Goal: Task Accomplishment & Management: Manage account settings

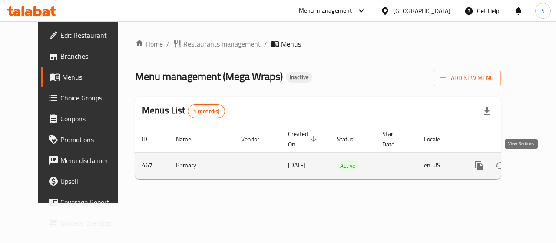
click at [536, 166] on icon "enhanced table" at bounding box center [541, 165] width 10 height 10
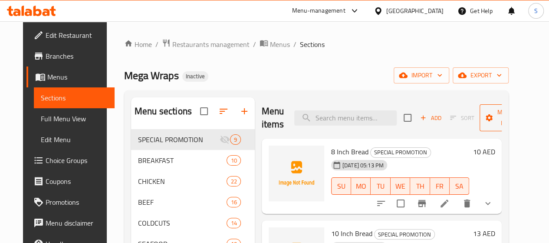
click at [494, 114] on span "Manage items" at bounding box center [509, 118] width 44 height 22
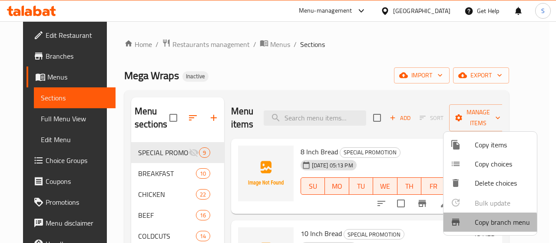
click at [479, 224] on span "Copy branch menu" at bounding box center [502, 222] width 55 height 10
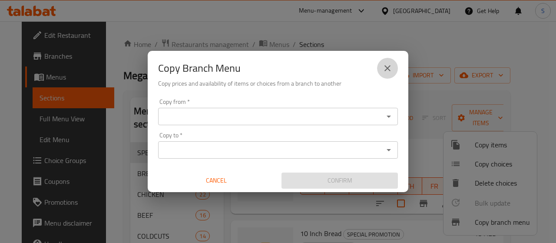
click at [383, 67] on icon "close" at bounding box center [387, 68] width 10 height 10
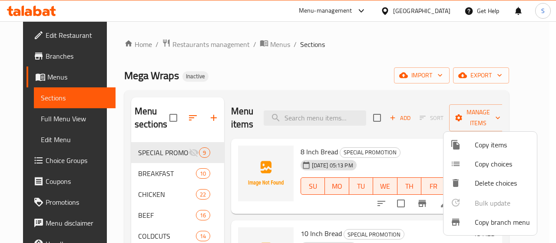
click at [483, 76] on div at bounding box center [278, 121] width 556 height 243
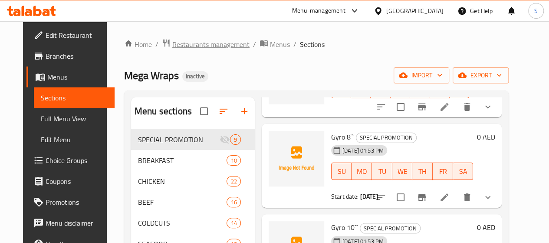
click at [178, 42] on span "Restaurants management" at bounding box center [210, 44] width 77 height 10
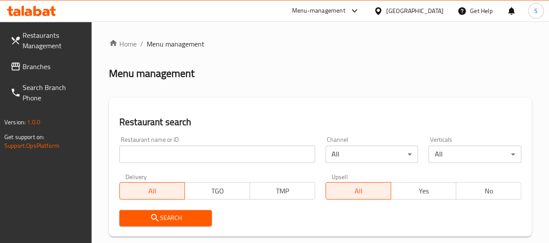
click at [407, 12] on div "[GEOGRAPHIC_DATA]" at bounding box center [415, 11] width 57 height 10
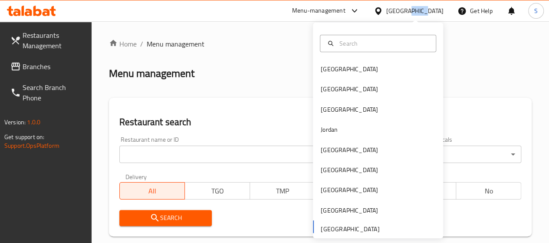
click at [407, 12] on div "[GEOGRAPHIC_DATA]" at bounding box center [415, 11] width 57 height 10
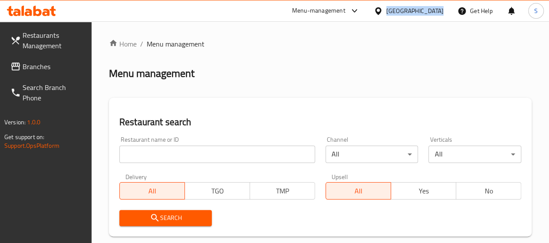
click at [407, 12] on div "[GEOGRAPHIC_DATA]" at bounding box center [415, 11] width 57 height 10
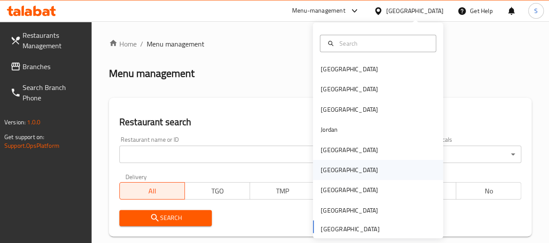
click at [329, 172] on div "Oman" at bounding box center [349, 170] width 57 height 10
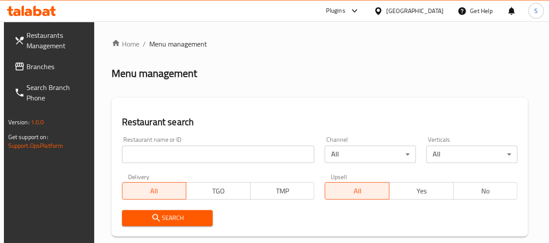
click at [33, 65] on span "Branches" at bounding box center [57, 66] width 62 height 10
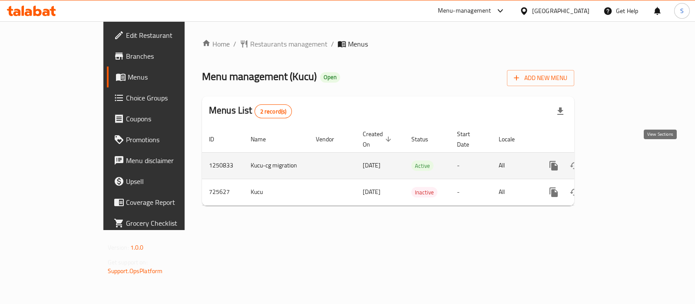
click at [622, 160] on icon "enhanced table" at bounding box center [616, 165] width 10 height 10
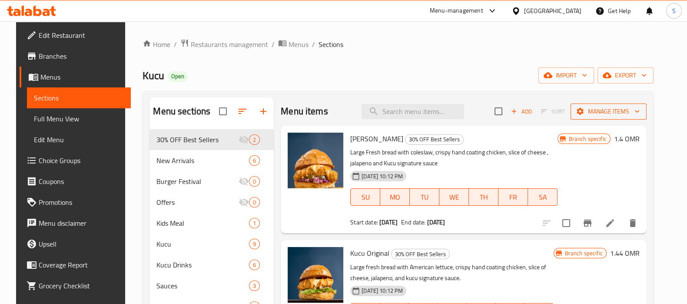
click at [609, 114] on span "Manage items" at bounding box center [608, 111] width 62 height 11
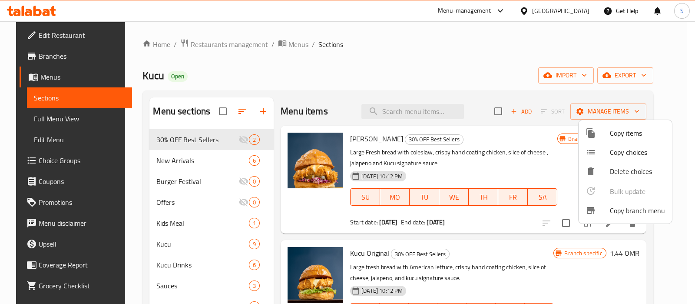
click at [625, 209] on span "Copy branch menu" at bounding box center [637, 210] width 55 height 10
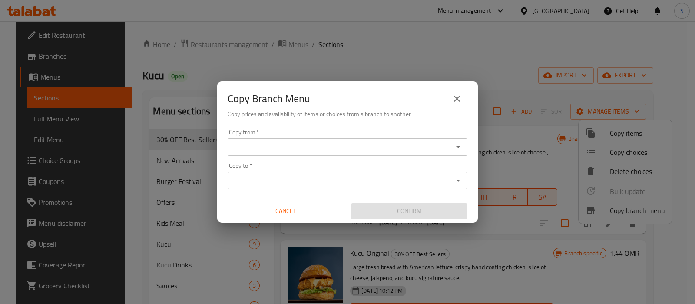
click at [375, 150] on input "Copy from   *" at bounding box center [340, 147] width 220 height 12
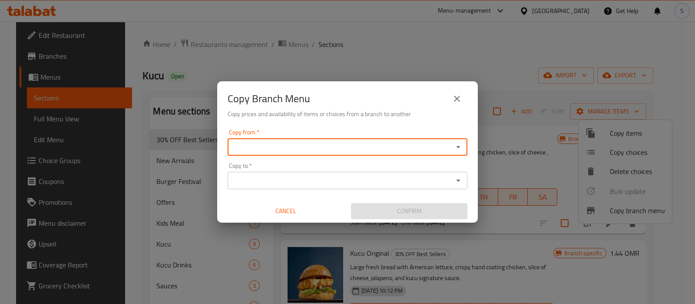
paste input "769771"
type input "7"
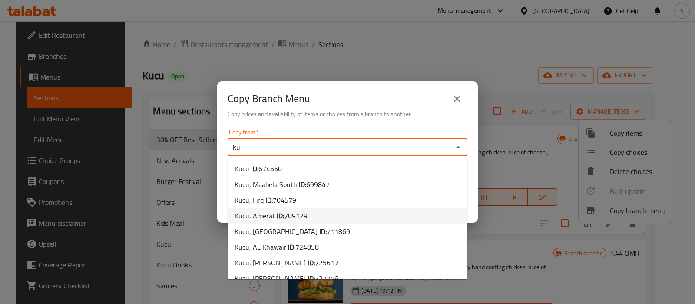
type input "ku"
click at [356, 147] on input "Copy from   *" at bounding box center [340, 147] width 220 height 12
type input "k"
click at [295, 149] on input "Copy from   *" at bounding box center [340, 147] width 220 height 12
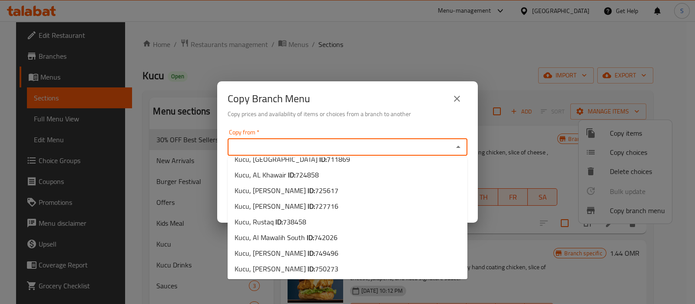
scroll to position [166, 0]
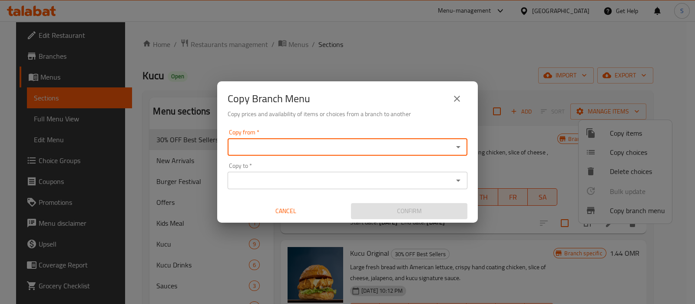
click at [287, 153] on div "Copy from *" at bounding box center [348, 146] width 240 height 17
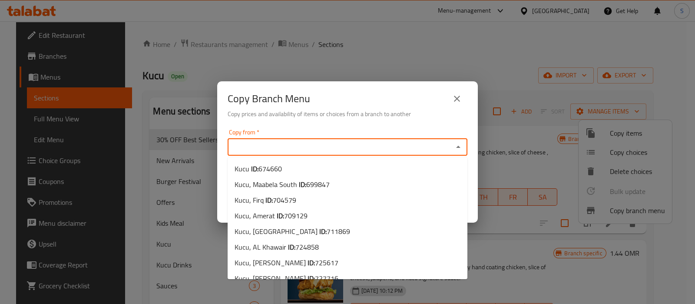
click at [308, 144] on input "Copy from   *" at bounding box center [340, 147] width 220 height 12
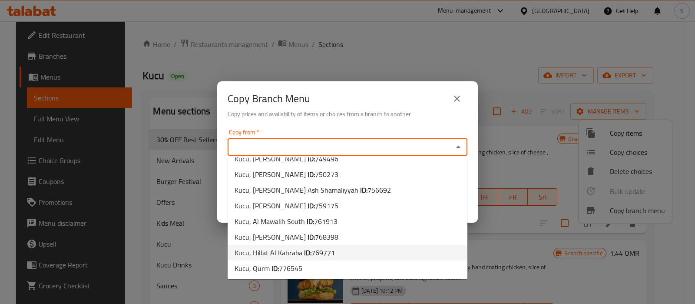
click at [317, 253] on span "769771" at bounding box center [322, 252] width 23 height 13
type input "Kucu, Hillat Al Kahraba"
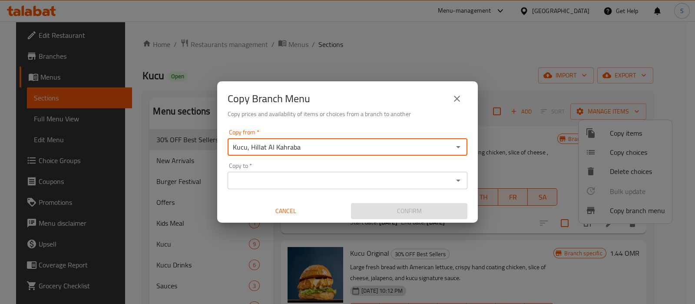
click at [311, 188] on div "Copy to *" at bounding box center [348, 180] width 240 height 17
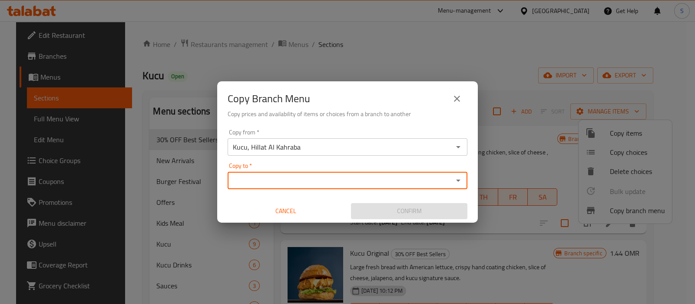
click at [322, 186] on input "Copy to   *" at bounding box center [340, 180] width 220 height 12
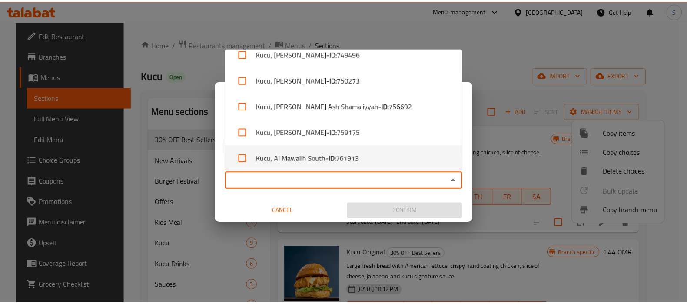
scroll to position [354, 0]
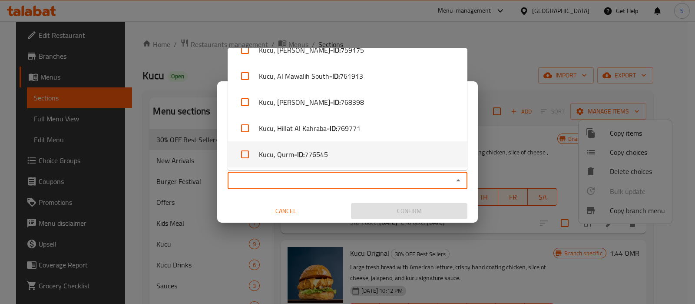
click at [350, 156] on li "Kucu, Qurm - ID: 776545" at bounding box center [348, 154] width 240 height 26
checkbox input "true"
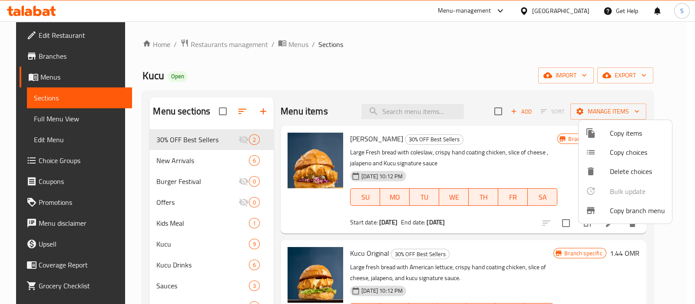
click at [195, 43] on div at bounding box center [347, 152] width 695 height 304
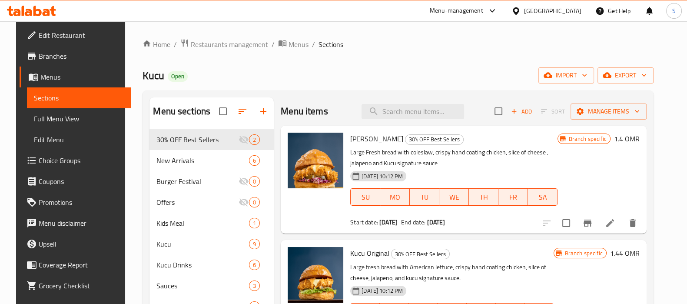
click at [195, 43] on span "Restaurants management" at bounding box center [229, 44] width 77 height 10
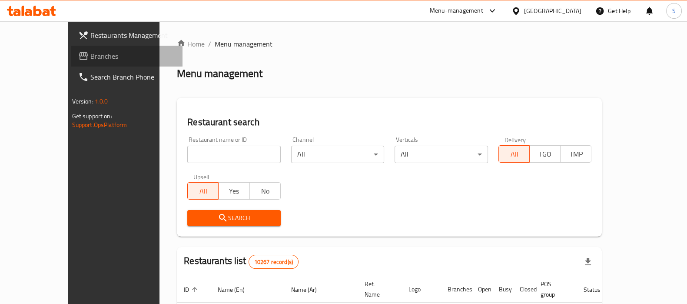
click at [96, 53] on span "Branches" at bounding box center [132, 56] width 85 height 10
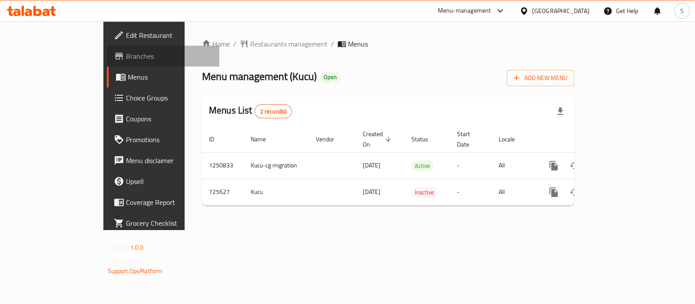
click at [126, 55] on span "Branches" at bounding box center [169, 56] width 86 height 10
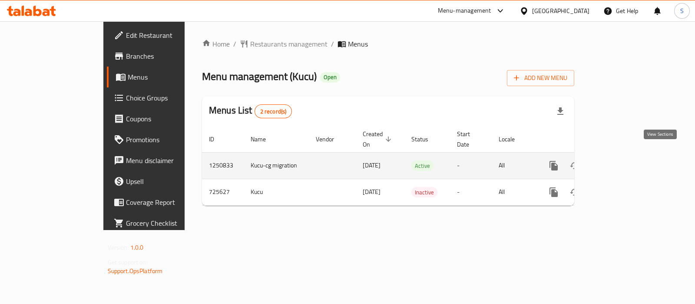
click at [620, 162] on icon "enhanced table" at bounding box center [616, 166] width 8 height 8
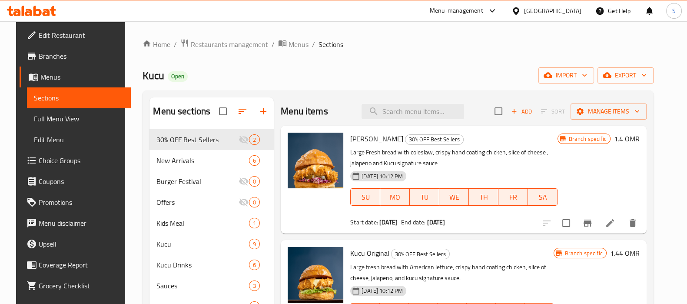
click at [53, 162] on span "Choice Groups" at bounding box center [81, 160] width 85 height 10
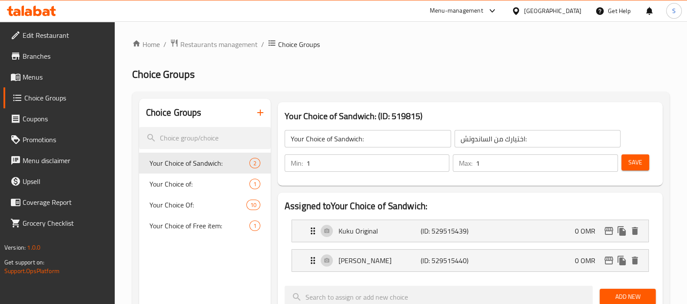
click at [255, 109] on icon "button" at bounding box center [260, 112] width 10 height 10
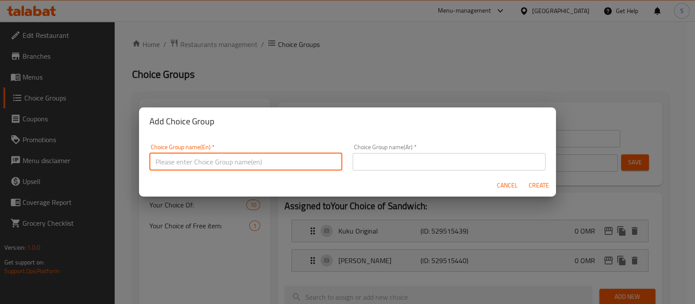
click at [196, 165] on input "text" at bounding box center [245, 161] width 193 height 17
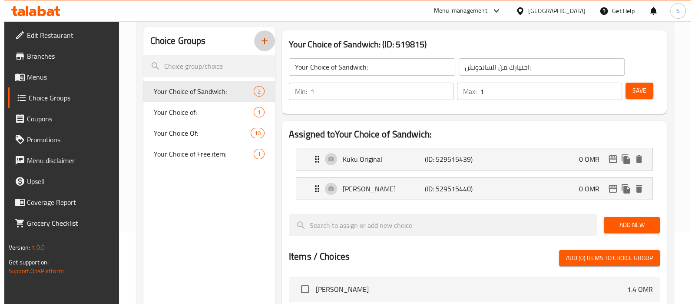
scroll to position [54, 0]
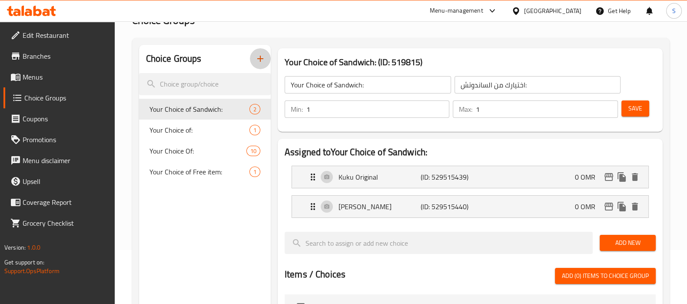
click at [261, 58] on icon "button" at bounding box center [260, 58] width 10 height 10
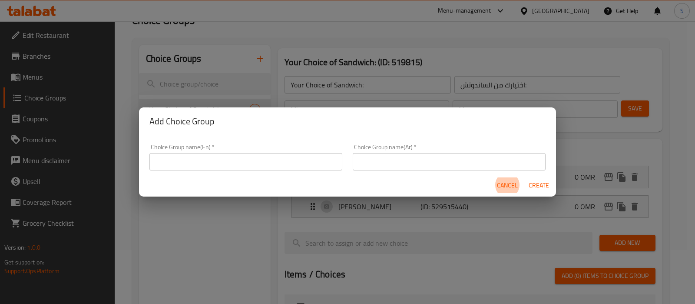
click at [198, 165] on input "text" at bounding box center [245, 161] width 193 height 17
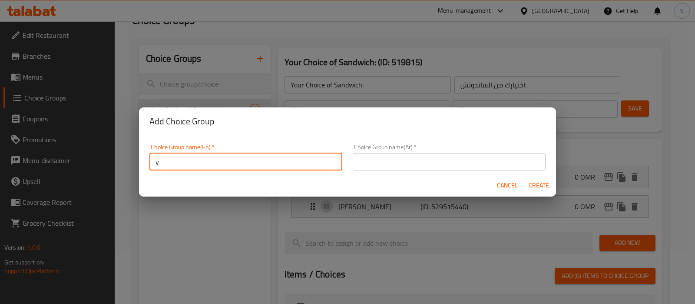
type input "y"
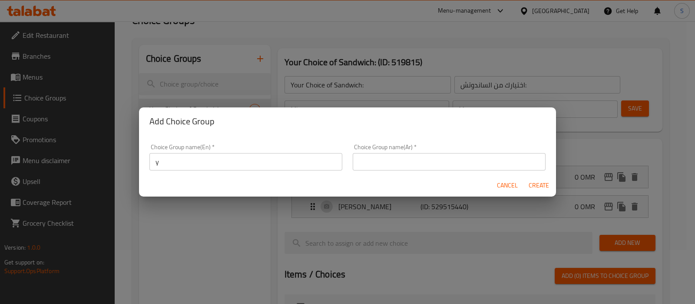
click at [175, 198] on div "Add Choice Group Choice Group name(En)   * y Choice Group name(En) * Choice Gro…" at bounding box center [347, 152] width 695 height 304
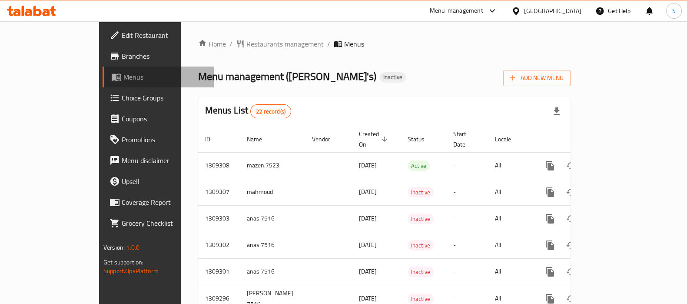
click at [123, 74] on span "Menus" at bounding box center [164, 77] width 83 height 10
click at [123, 76] on span "Menus" at bounding box center [164, 77] width 83 height 10
click at [123, 73] on span "Menus" at bounding box center [164, 77] width 83 height 10
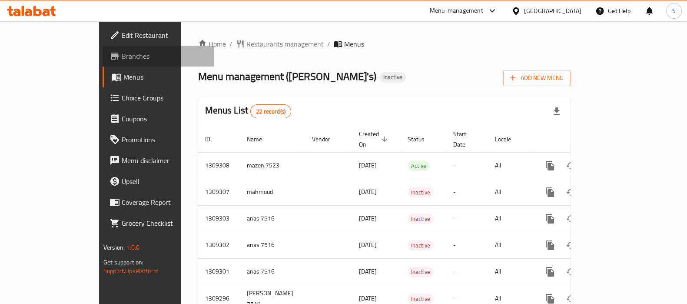
click at [122, 51] on span "Branches" at bounding box center [164, 56] width 85 height 10
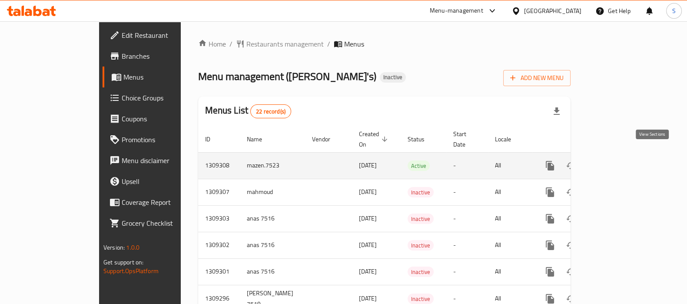
click at [618, 160] on icon "enhanced table" at bounding box center [612, 165] width 10 height 10
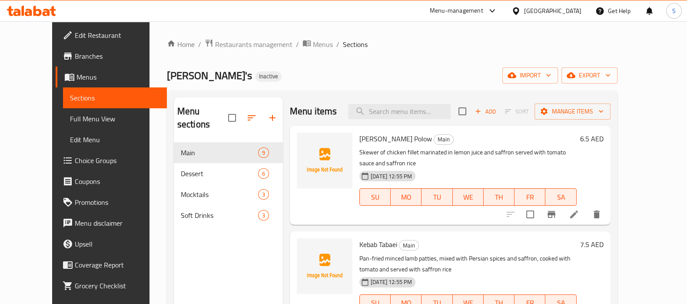
click at [75, 159] on span "Choice Groups" at bounding box center [117, 160] width 85 height 10
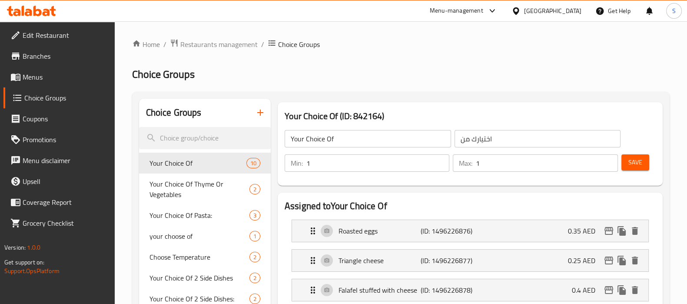
click at [260, 110] on icon "button" at bounding box center [260, 112] width 6 height 6
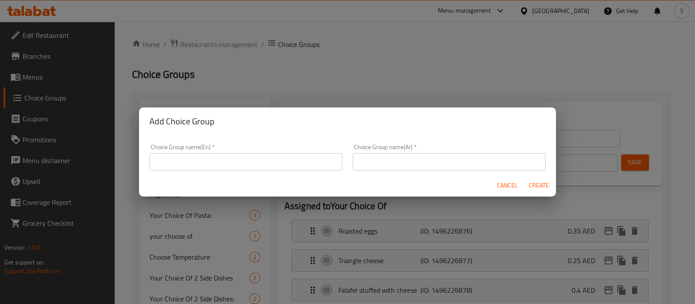
click at [292, 76] on div "Add Choice Group Choice Group name(En)   * Choice Group name(En) * Choice Group…" at bounding box center [347, 152] width 695 height 304
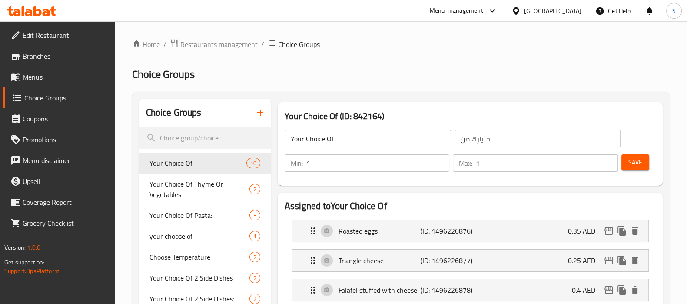
click at [264, 114] on icon "button" at bounding box center [260, 112] width 10 height 10
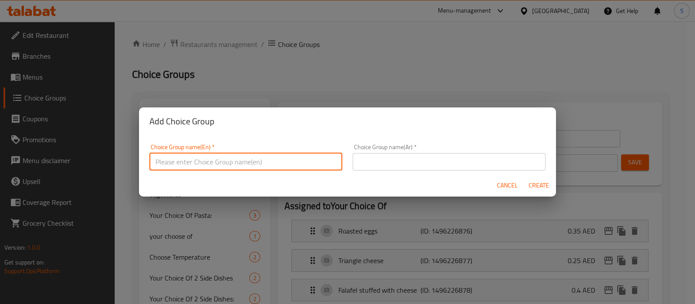
click at [228, 159] on input "text" at bounding box center [245, 161] width 193 height 17
type input "Your Choice Of :"
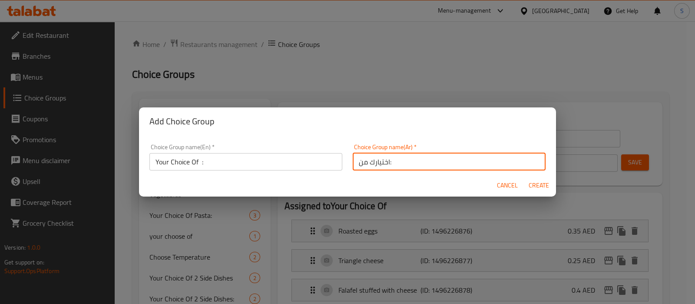
type input "اختيارك من:"
click at [525, 177] on button "Create" at bounding box center [539, 185] width 28 height 16
type input "Your Choice Of :"
type input "اختيارك من:"
type input "0"
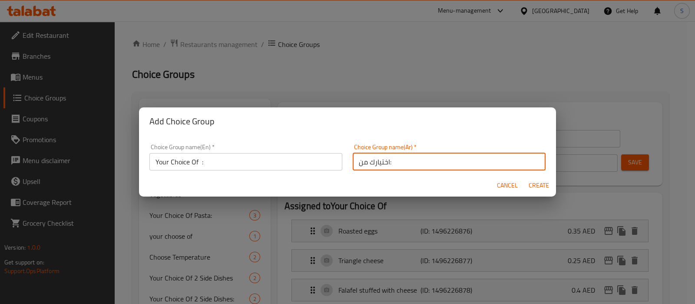
type input "0"
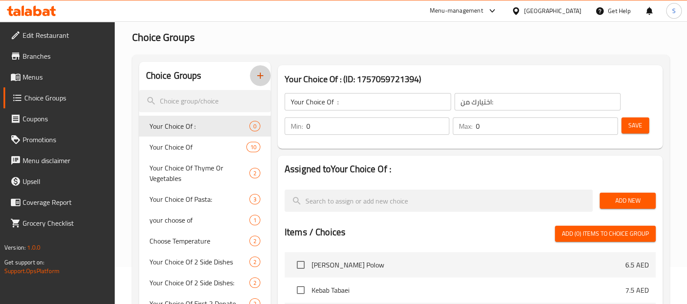
scroll to position [54, 0]
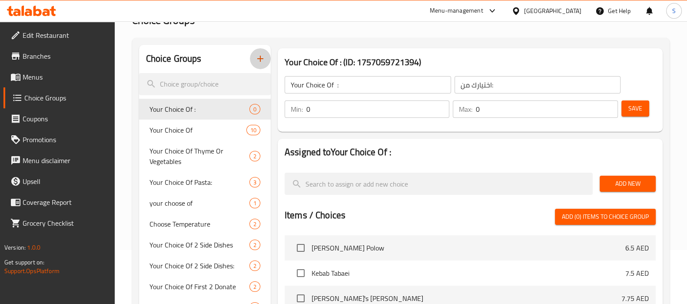
click at [497, 115] on input "0" at bounding box center [547, 108] width 142 height 17
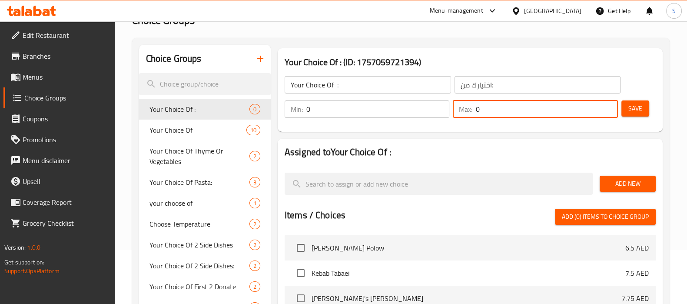
click at [392, 115] on input "0" at bounding box center [377, 108] width 143 height 17
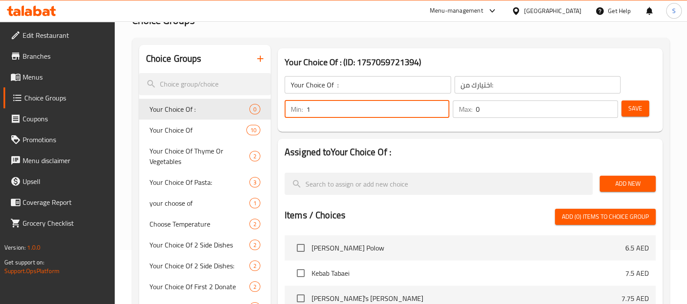
type input "1"
click at [436, 103] on input "1" at bounding box center [377, 108] width 143 height 17
type input "1"
click at [607, 106] on input "1" at bounding box center [547, 108] width 142 height 17
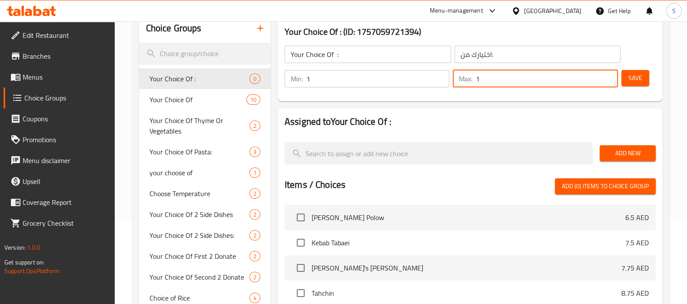
scroll to position [108, 0]
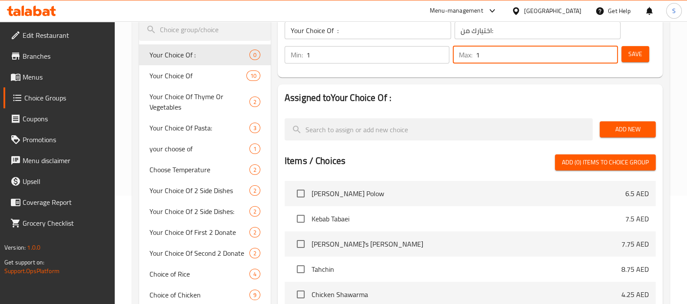
click at [610, 127] on span "Add New" at bounding box center [627, 129] width 42 height 11
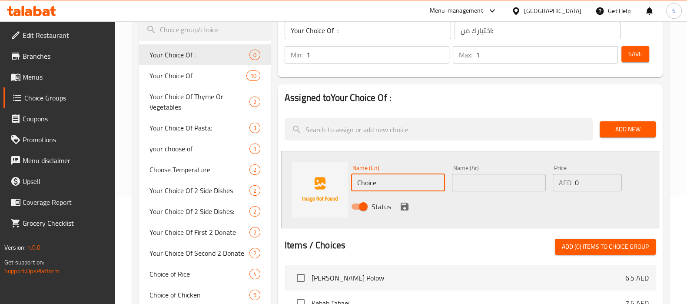
click at [398, 176] on input "Choice" at bounding box center [398, 182] width 94 height 17
type input "small"
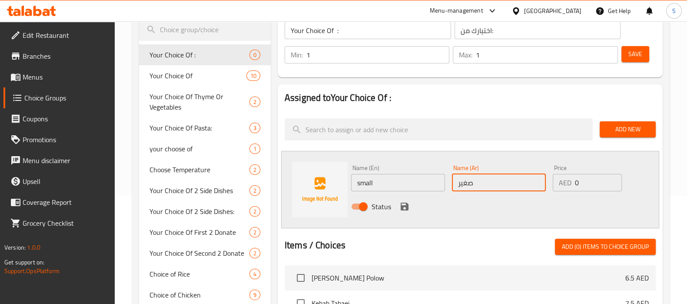
type input "صغير"
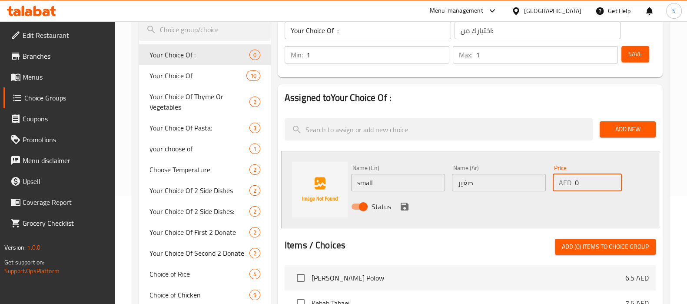
click at [582, 181] on input "0" at bounding box center [598, 182] width 46 height 17
type input "7"
click at [396, 200] on div "Status" at bounding box center [498, 206] width 303 height 23
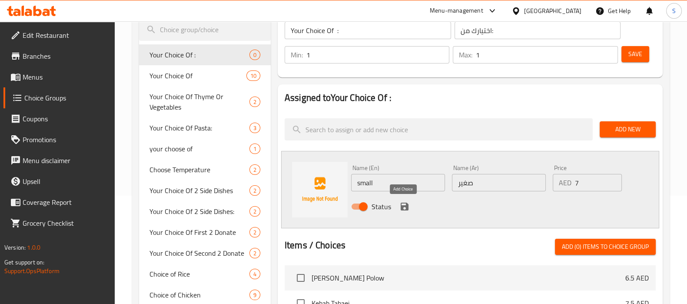
click at [403, 204] on icon "save" at bounding box center [404, 206] width 10 height 10
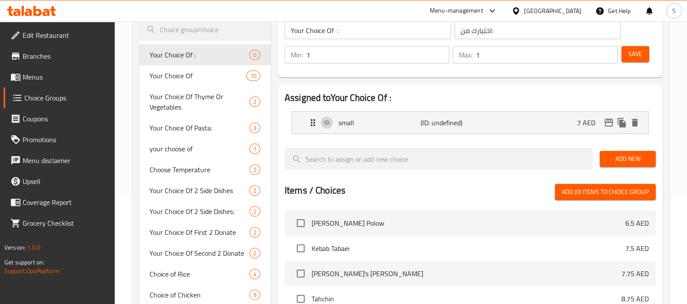
click at [628, 154] on span "Add New" at bounding box center [627, 158] width 42 height 11
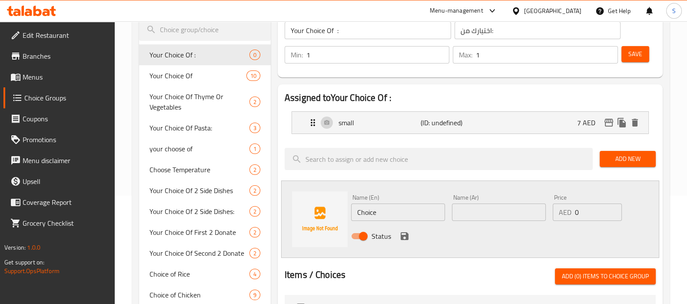
click at [425, 207] on input "Choice" at bounding box center [398, 211] width 94 height 17
type input "medium"
click at [585, 214] on input "0" at bounding box center [598, 211] width 46 height 17
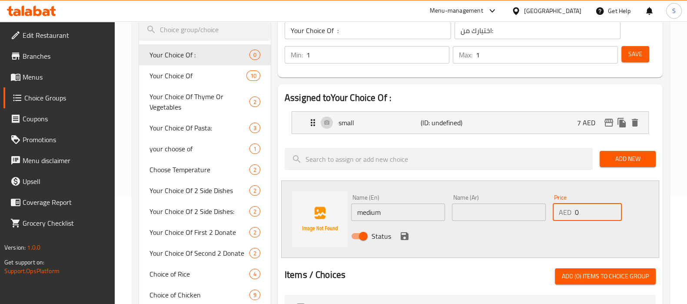
click at [585, 214] on input "0" at bounding box center [598, 211] width 46 height 17
type input "8"
click at [406, 235] on icon "save" at bounding box center [404, 236] width 8 height 8
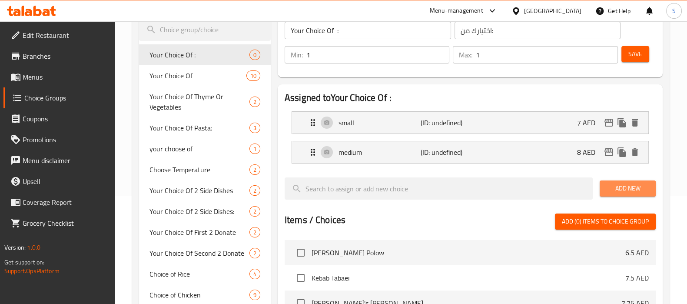
click at [615, 189] on span "Add New" at bounding box center [627, 188] width 42 height 11
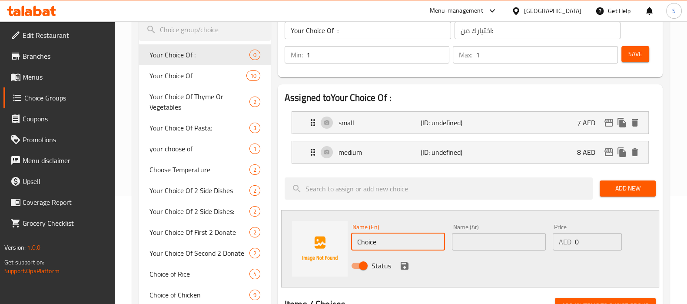
click at [405, 242] on input "Choice" at bounding box center [398, 241] width 94 height 17
click at [397, 245] on input "Choice" at bounding box center [398, 241] width 94 height 17
type input "large"
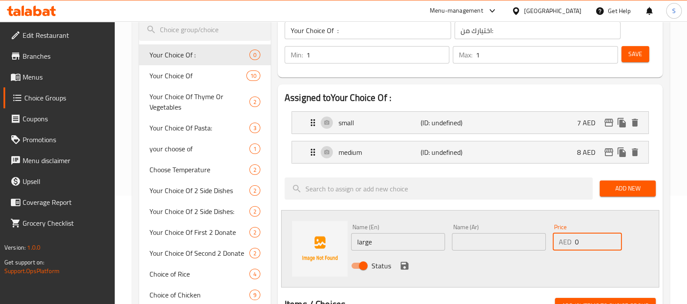
click at [590, 240] on input "0" at bounding box center [598, 241] width 46 height 17
type input "9"
click at [404, 264] on icon "save" at bounding box center [404, 265] width 8 height 8
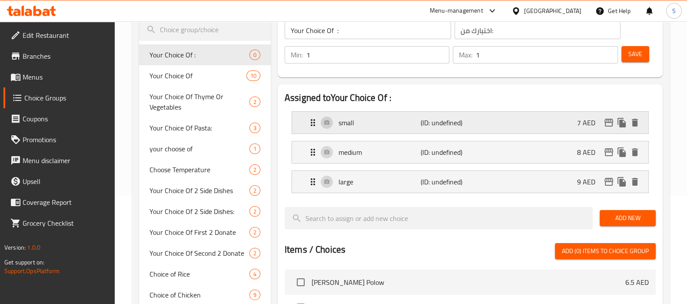
click at [473, 117] on p "(ID: undefined)" at bounding box center [447, 122] width 55 height 10
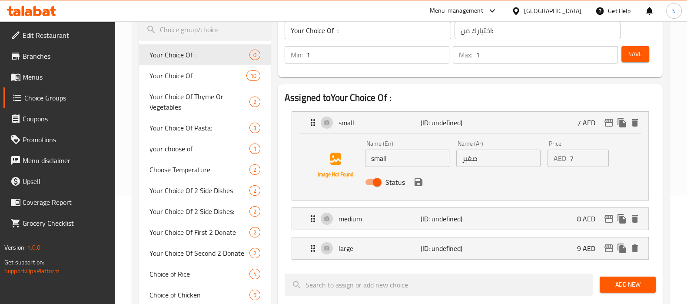
click at [417, 165] on input "small" at bounding box center [407, 157] width 84 height 17
click at [503, 159] on input "صغير" at bounding box center [498, 157] width 84 height 17
click at [565, 153] on p "AED" at bounding box center [559, 158] width 13 height 10
click at [582, 153] on input "7" at bounding box center [589, 157] width 40 height 17
click at [402, 161] on input "small" at bounding box center [407, 157] width 84 height 17
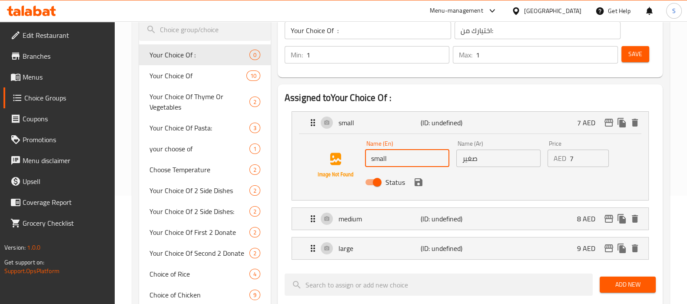
click at [505, 153] on input "صغير" at bounding box center [498, 157] width 84 height 17
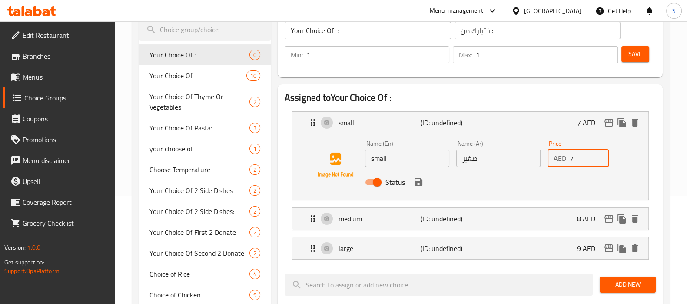
click at [579, 162] on input "7" at bounding box center [589, 157] width 40 height 17
click at [419, 182] on icon "save" at bounding box center [418, 182] width 8 height 8
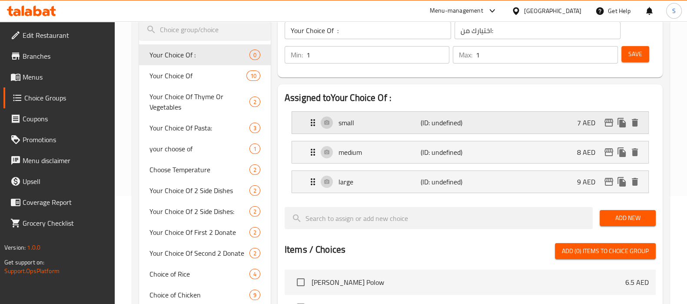
click at [425, 131] on div "small (ID: undefined) 7 AED" at bounding box center [473, 123] width 330 height 22
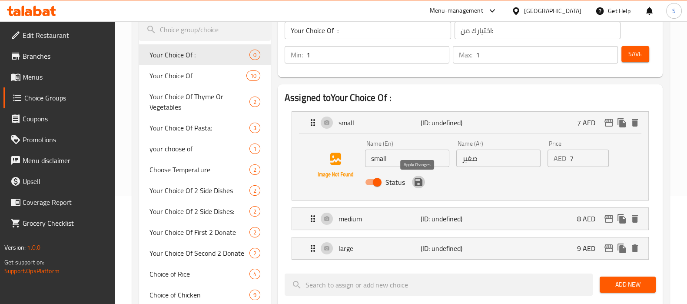
click at [419, 183] on icon "save" at bounding box center [418, 182] width 8 height 8
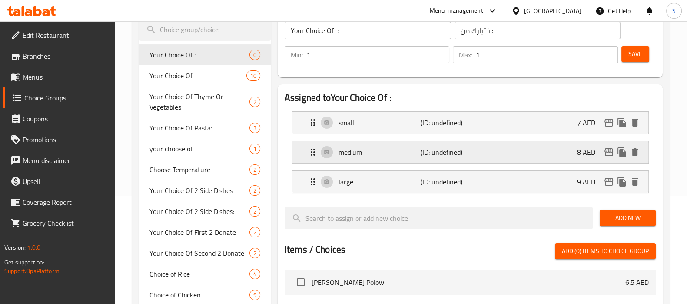
click at [465, 155] on p "(ID: undefined)" at bounding box center [447, 152] width 55 height 10
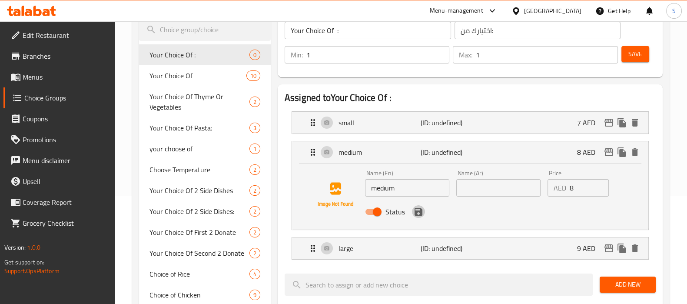
drag, startPoint x: 417, startPoint y: 214, endPoint x: 433, endPoint y: 225, distance: 19.4
click at [417, 214] on icon "save" at bounding box center [418, 211] width 10 height 10
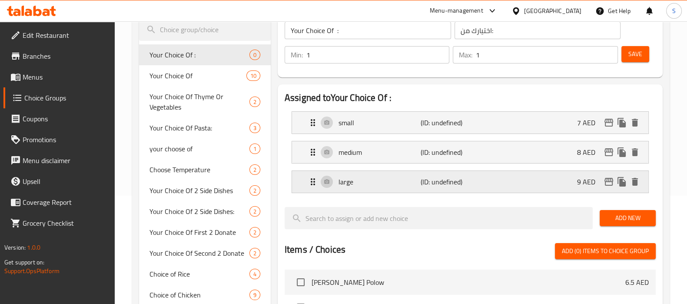
click at [480, 185] on div "large (ID: undefined) 9 AED" at bounding box center [473, 182] width 330 height 22
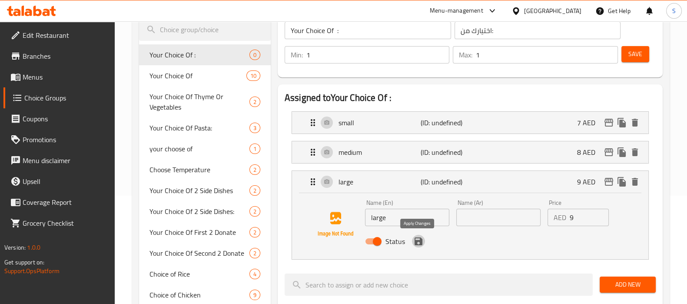
click at [418, 239] on icon "save" at bounding box center [418, 241] width 8 height 8
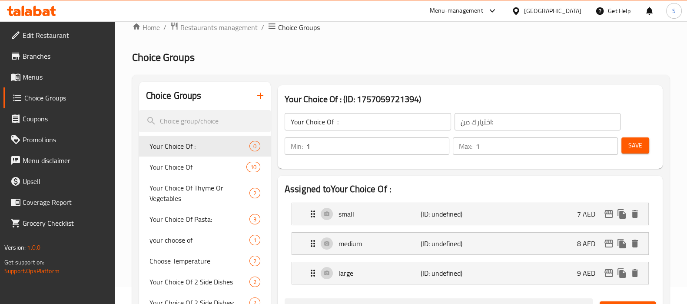
scroll to position [0, 0]
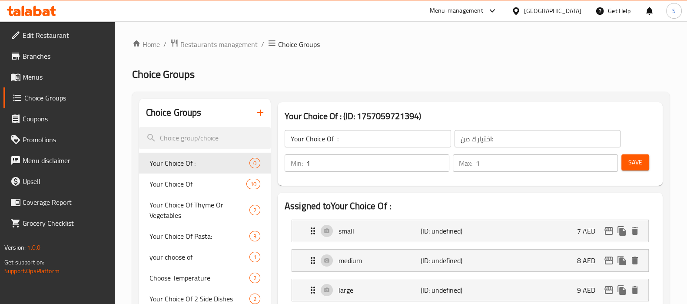
click at [636, 162] on span "Save" at bounding box center [635, 162] width 14 height 11
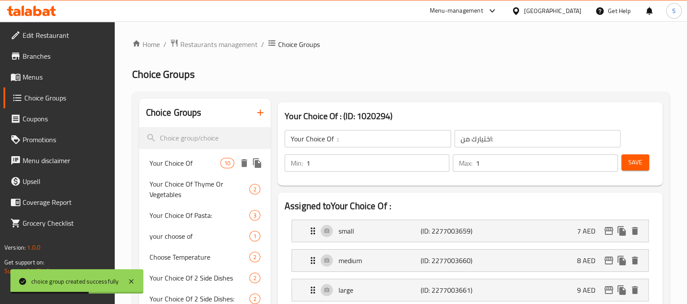
click at [177, 158] on span "Your Choice Of" at bounding box center [184, 163] width 71 height 10
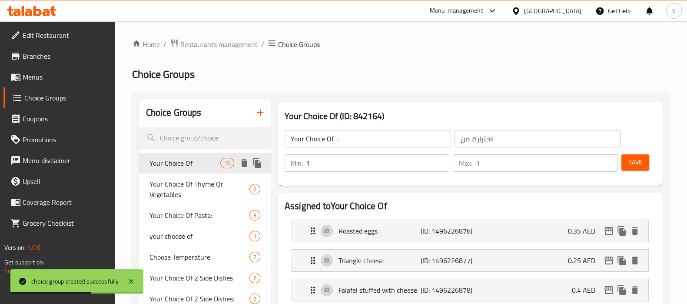
type input "Your Choice Of"
type input "اختيارك من"
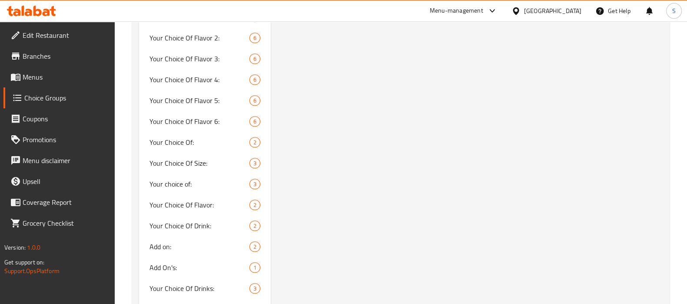
scroll to position [923, 0]
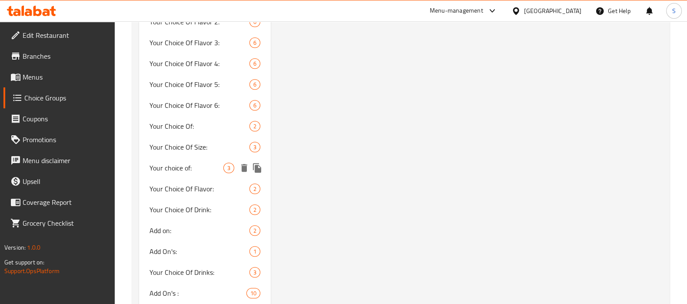
click at [202, 170] on span "Your choice of:" at bounding box center [186, 167] width 74 height 10
type input "Your choice of:"
type input "اختيارك من:"
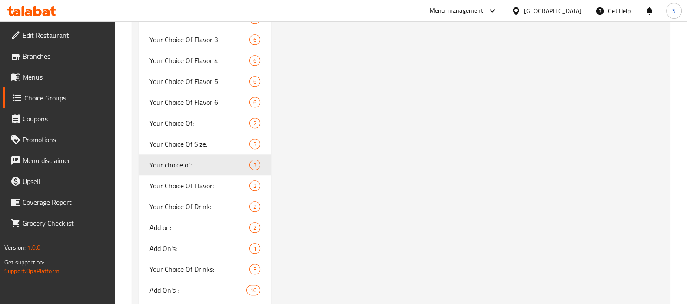
scroll to position [977, 0]
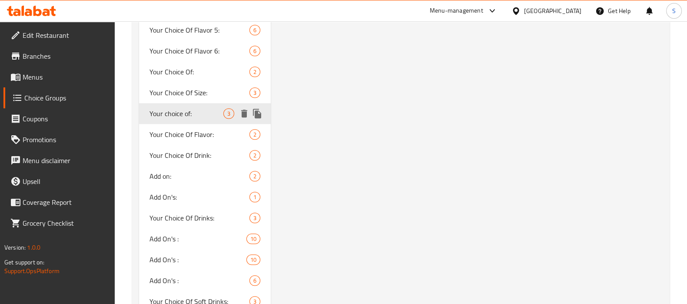
click at [199, 113] on span "Your choice of:" at bounding box center [186, 113] width 74 height 10
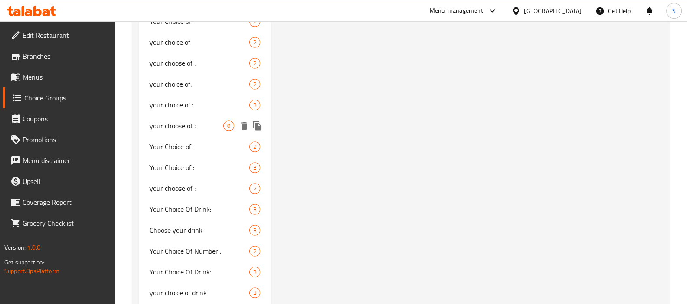
scroll to position [1683, 0]
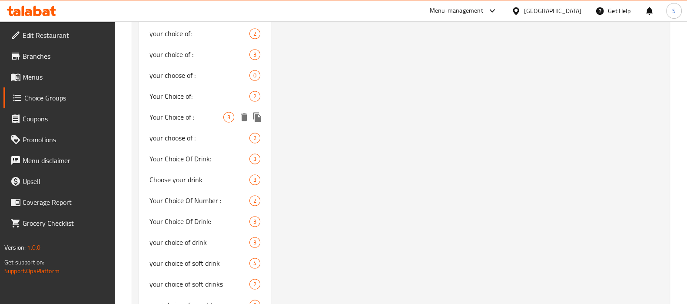
click at [198, 118] on span "Your Choice of :" at bounding box center [186, 117] width 74 height 10
type input "Your Choice of :"
type input "اختيارك من :"
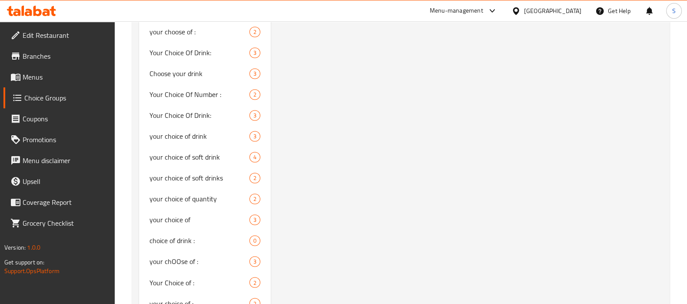
scroll to position [1792, 0]
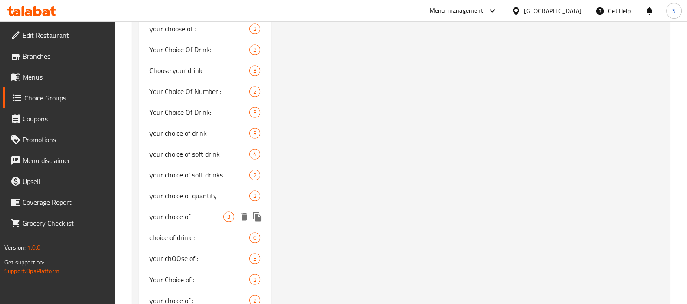
click at [196, 216] on span "your choice of" at bounding box center [186, 216] width 74 height 10
type input "your choice of"
type input "اختيارك من"
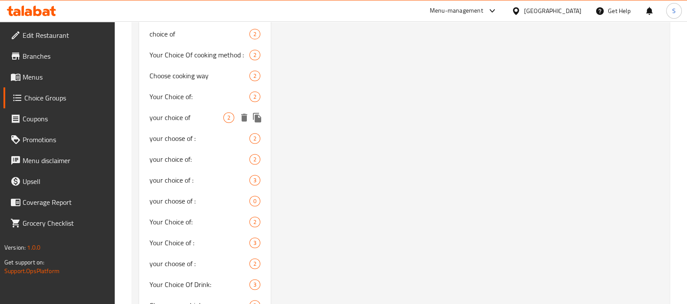
scroll to position [1574, 0]
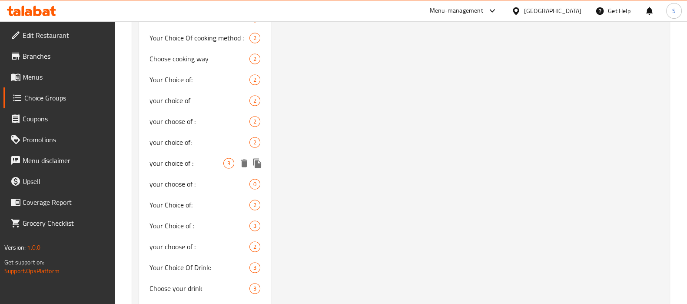
click at [201, 159] on span "your choice of :" at bounding box center [186, 163] width 74 height 10
type input "your choice of :"
type input "اختيارك من:"
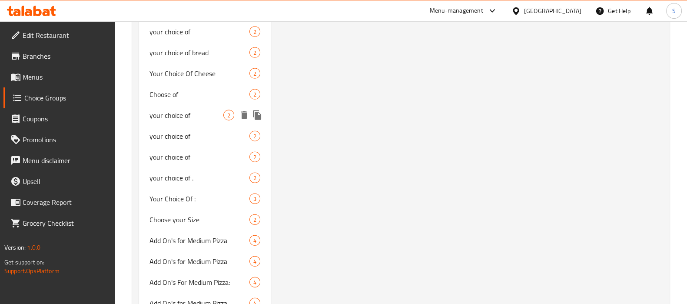
scroll to position [2497, 0]
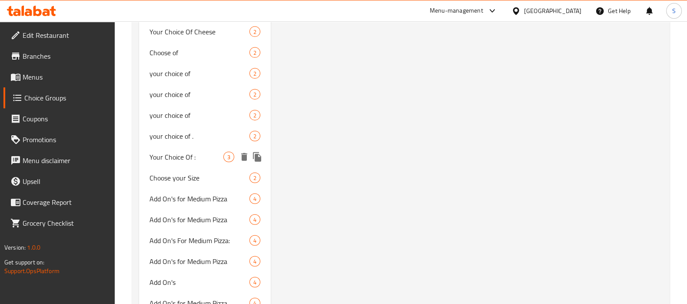
click at [182, 156] on span "Your Choice Of :" at bounding box center [186, 157] width 74 height 10
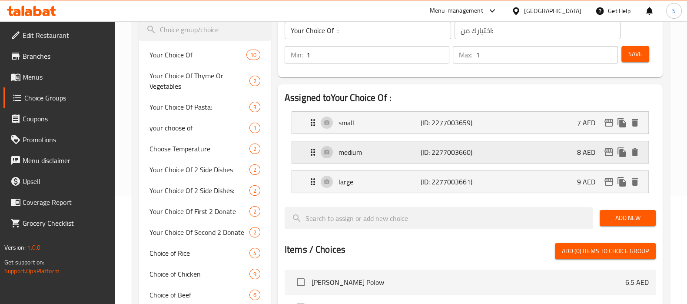
scroll to position [0, 0]
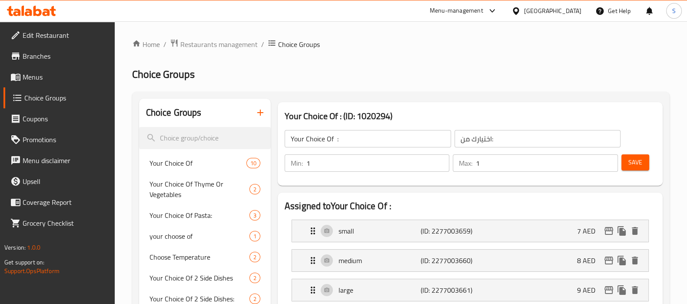
click at [372, 136] on input "Your Choice Of :" at bounding box center [367, 138] width 166 height 17
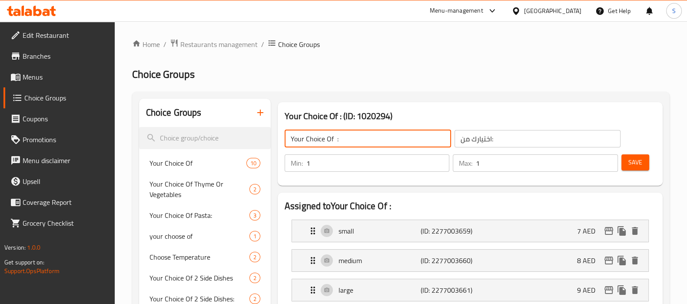
click at [372, 136] on input "Your Choice Of :" at bounding box center [367, 138] width 166 height 17
click at [628, 165] on span "Save" at bounding box center [635, 162] width 14 height 11
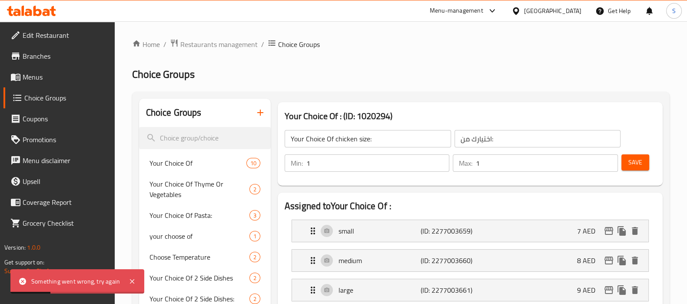
click at [415, 142] on input "Your Choice Of chicken size:" at bounding box center [367, 138] width 166 height 17
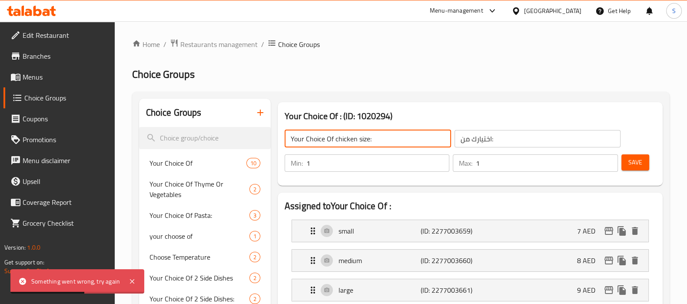
click at [516, 141] on input "اختيارك من:" at bounding box center [537, 138] width 166 height 17
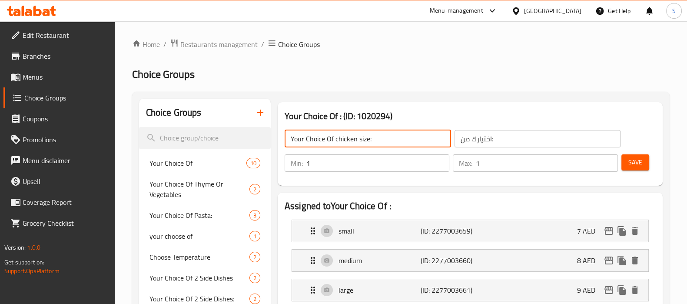
click at [365, 141] on input "Your Choice Of chicken size:" at bounding box center [367, 138] width 166 height 17
click at [350, 140] on input "Your Choice Of chicken size:" at bounding box center [367, 138] width 166 height 17
type input "0"
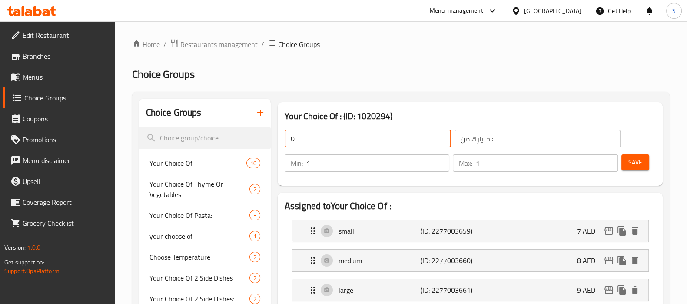
click at [511, 137] on input "اختيارك من:" at bounding box center [537, 138] width 166 height 17
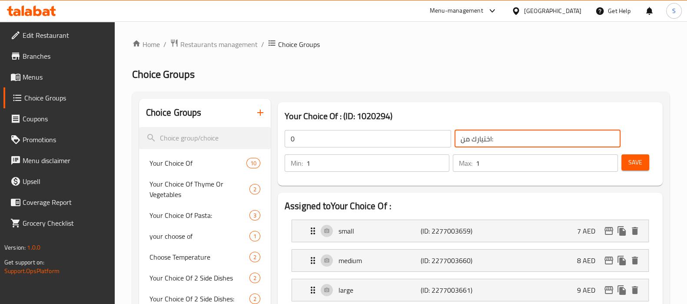
click at [511, 137] on input "اختيارك من:" at bounding box center [537, 138] width 166 height 17
type input "0"
click at [643, 165] on button "Save" at bounding box center [635, 162] width 28 height 16
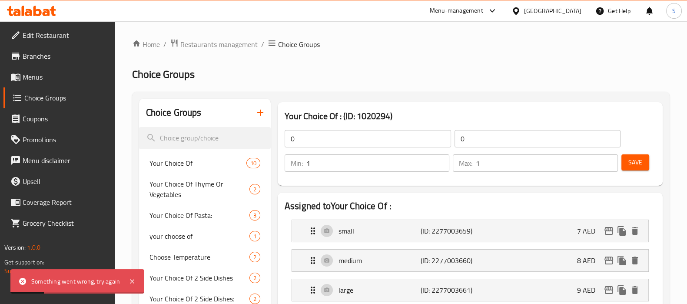
click at [388, 150] on div "Min: 1 ​ Max: 1 ​ Save" at bounding box center [468, 163] width 378 height 28
click at [384, 133] on input "0" at bounding box center [367, 138] width 166 height 17
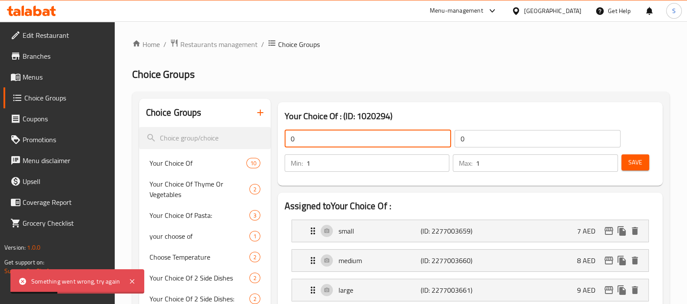
click at [384, 133] on input "0" at bounding box center [367, 138] width 166 height 17
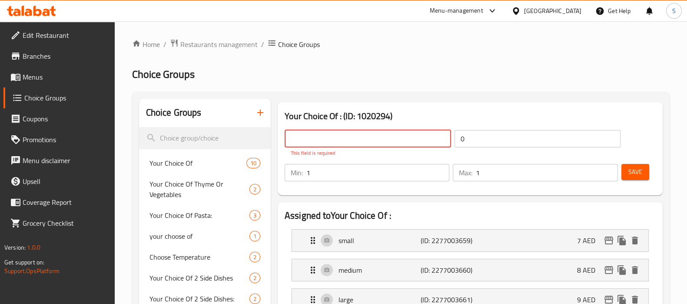
click at [347, 136] on input "text" at bounding box center [367, 138] width 166 height 17
click at [417, 141] on input "text" at bounding box center [367, 138] width 166 height 17
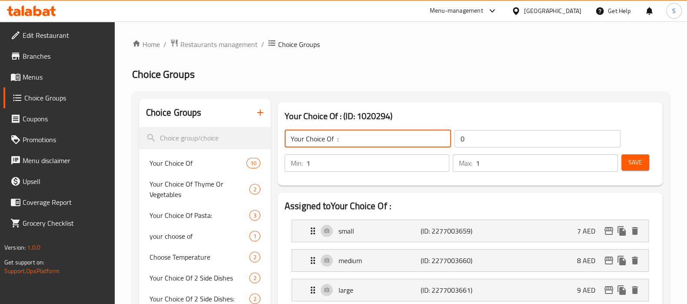
click at [476, 142] on input "0" at bounding box center [537, 138] width 166 height 17
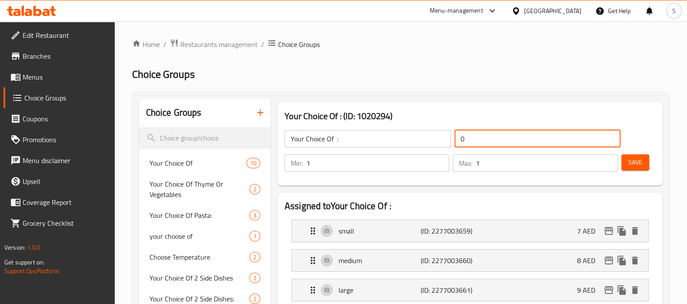
click at [476, 142] on input "0" at bounding box center [537, 138] width 166 height 17
click at [356, 144] on input "Your Choice Of :" at bounding box center [367, 138] width 166 height 17
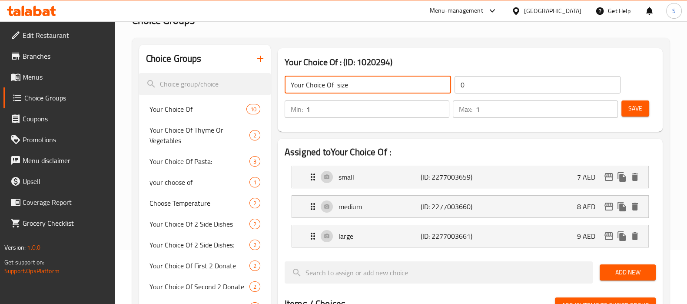
scroll to position [108, 0]
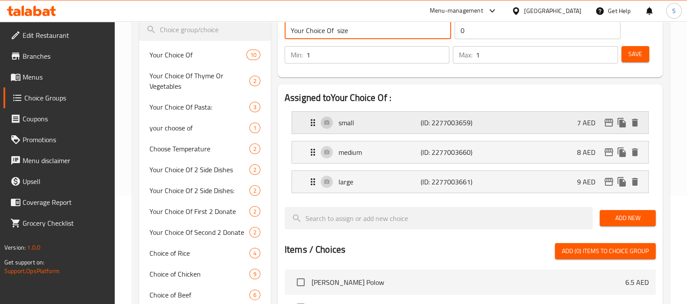
click at [577, 117] on p "7 AED" at bounding box center [589, 122] width 25 height 10
click at [579, 124] on p "7 AED" at bounding box center [589, 122] width 25 height 10
click at [473, 129] on div "small (ID: 2277003659) 7 AED" at bounding box center [473, 123] width 330 height 22
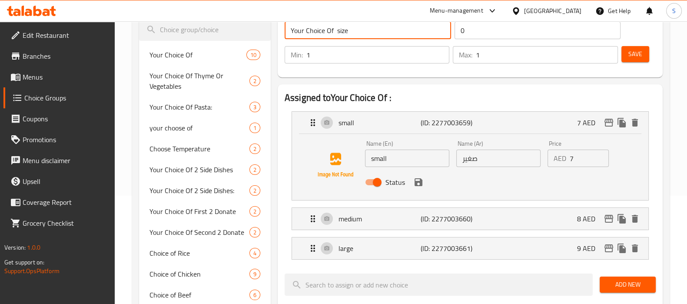
type input "Your Choice Of size"
click at [569, 162] on input "7" at bounding box center [589, 157] width 40 height 17
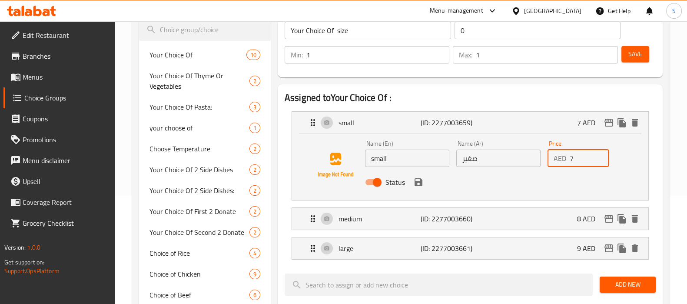
click at [569, 162] on input "7" at bounding box center [589, 157] width 40 height 17
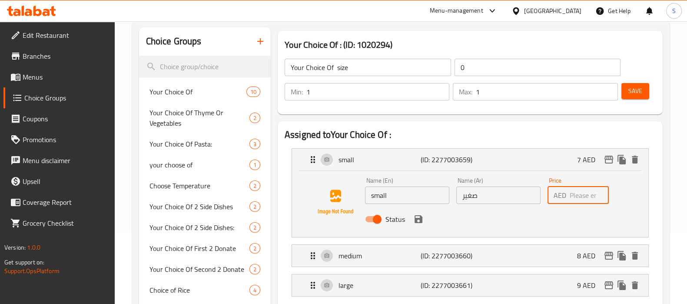
scroll to position [54, 0]
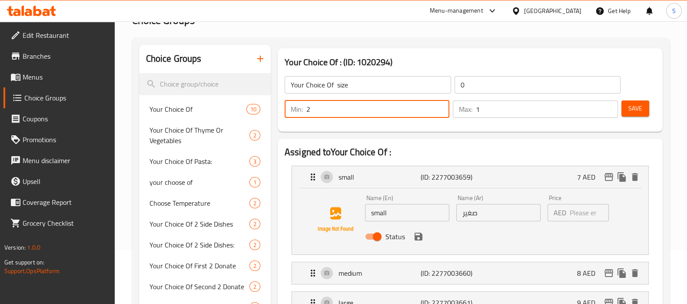
type input "2"
click at [440, 106] on input "2" at bounding box center [377, 108] width 143 height 17
type input "2"
click at [609, 107] on input "2" at bounding box center [547, 108] width 142 height 17
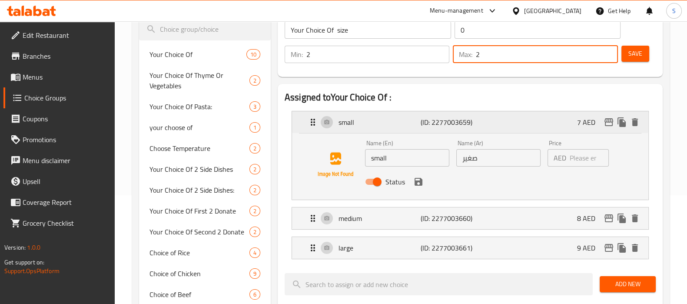
scroll to position [163, 0]
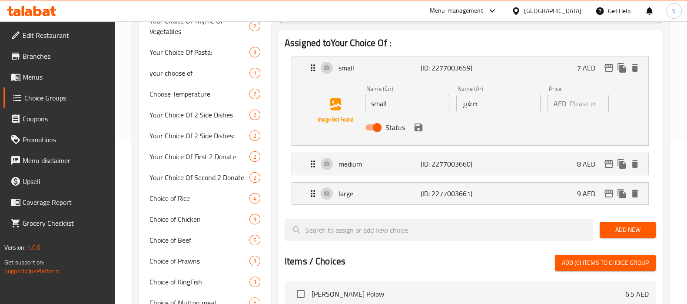
click at [620, 230] on span "Add New" at bounding box center [627, 229] width 42 height 11
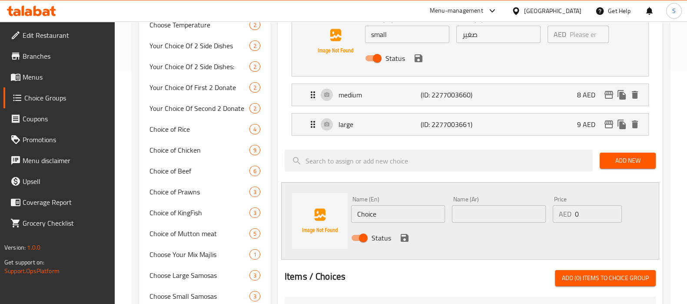
scroll to position [271, 0]
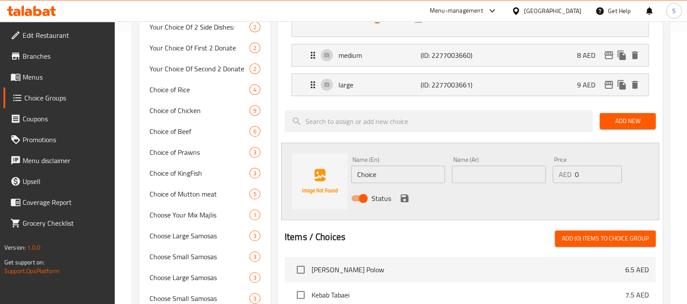
click at [407, 176] on input "Choice" at bounding box center [398, 173] width 94 height 17
type input "oven"
click at [404, 197] on icon "save" at bounding box center [404, 198] width 8 height 8
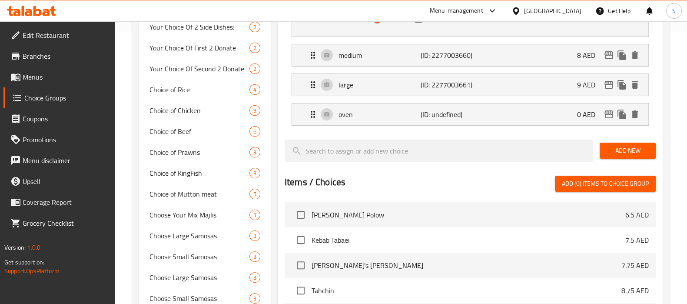
click at [638, 152] on span "Add New" at bounding box center [627, 150] width 42 height 11
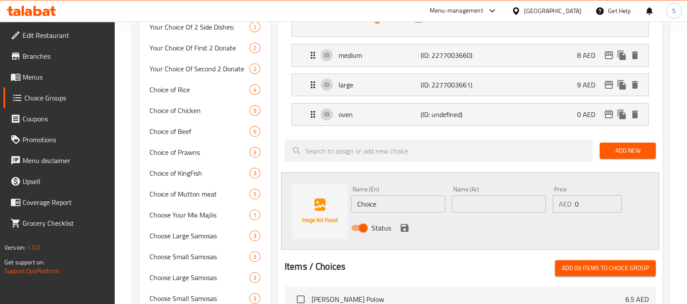
click at [393, 208] on input "Choice" at bounding box center [398, 203] width 94 height 17
click at [393, 207] on input "Choice" at bounding box center [398, 203] width 94 height 17
type input "grilled"
click at [391, 258] on div at bounding box center [469, 256] width 371 height 7
click at [404, 228] on icon "save" at bounding box center [404, 227] width 10 height 10
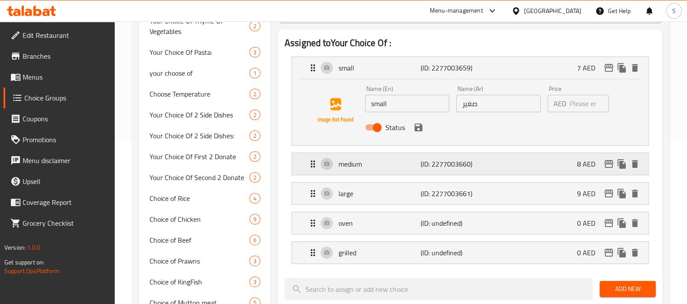
scroll to position [326, 0]
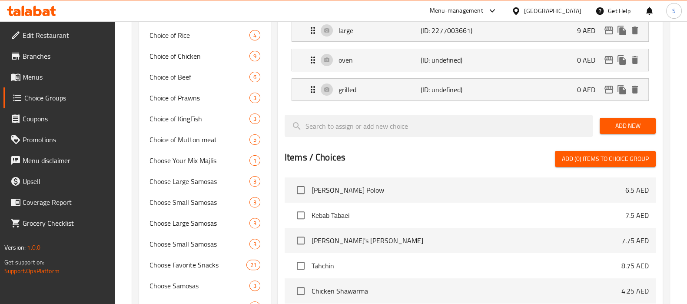
click at [615, 124] on span "Add New" at bounding box center [627, 125] width 42 height 11
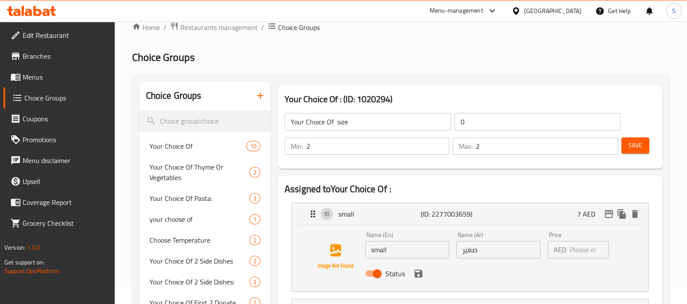
scroll to position [0, 0]
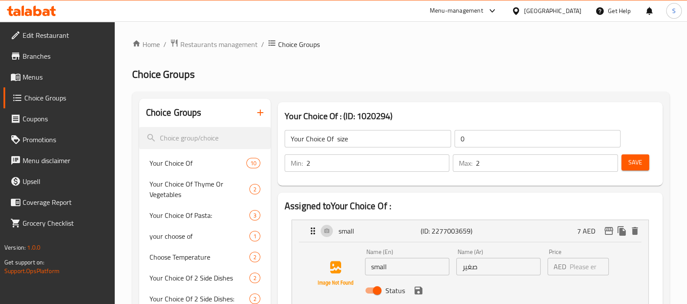
click at [387, 136] on input "Your Choice Of size" at bounding box center [367, 138] width 166 height 17
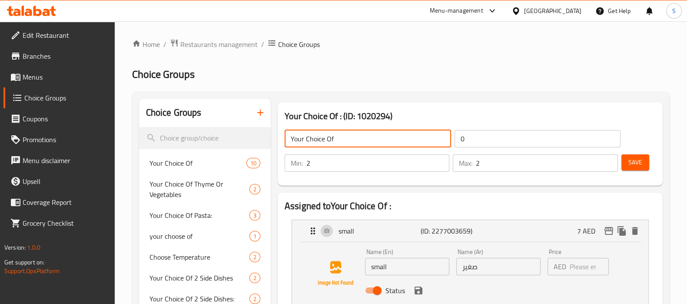
type input "Your Choice Of"
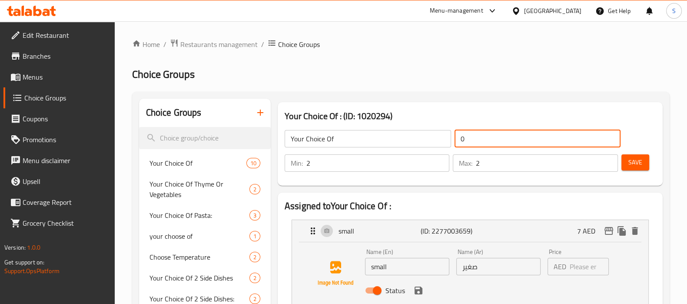
click at [476, 136] on input "0" at bounding box center [537, 138] width 166 height 17
type input "اختيارك من"
type input "1"
click at [440, 166] on input "1" at bounding box center [377, 162] width 143 height 17
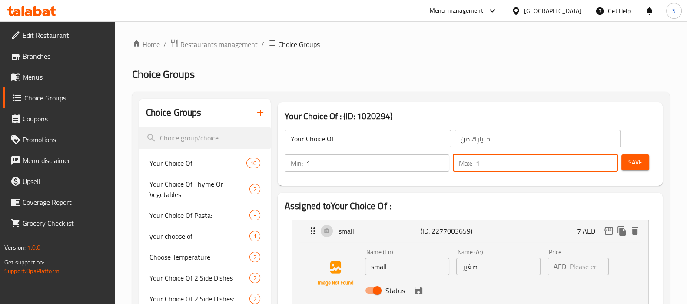
click at [608, 166] on input "1" at bounding box center [547, 162] width 142 height 17
click at [608, 162] on input "2" at bounding box center [547, 162] width 142 height 17
type input "3"
click at [608, 162] on input "3" at bounding box center [547, 162] width 142 height 17
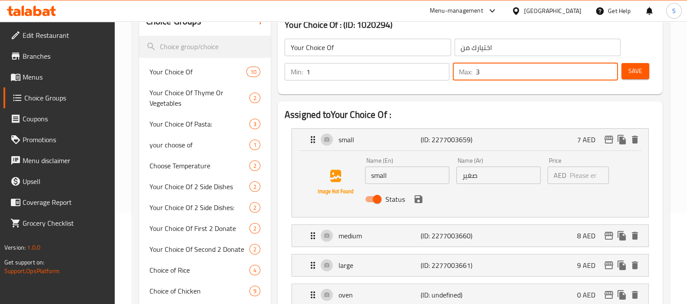
scroll to position [108, 0]
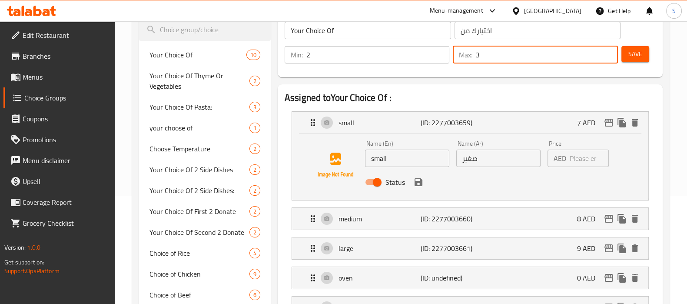
click at [440, 50] on input "2" at bounding box center [377, 54] width 143 height 17
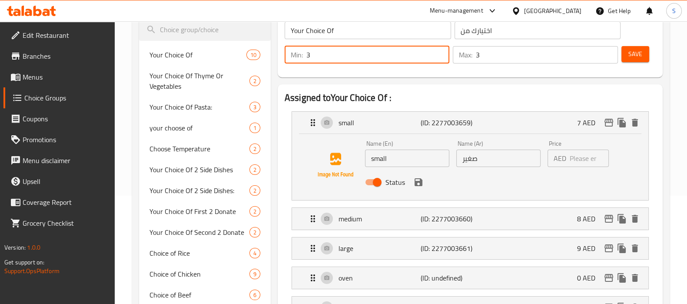
click at [440, 50] on input "3" at bounding box center [377, 54] width 143 height 17
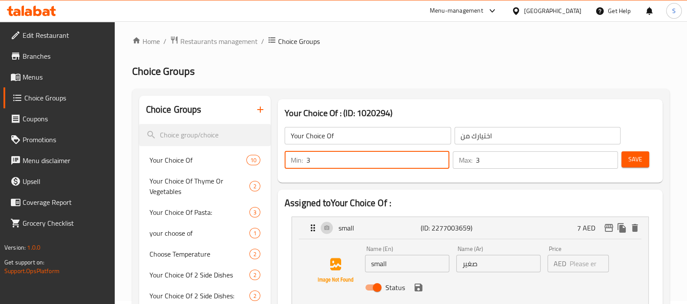
scroll to position [0, 0]
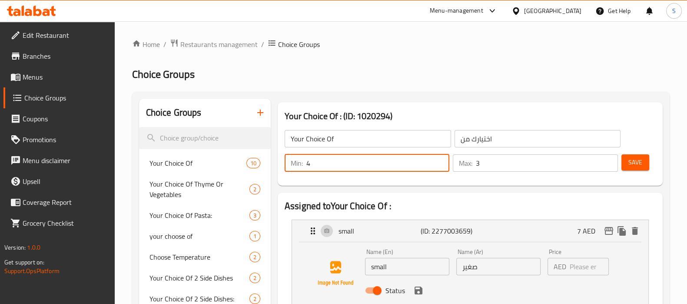
click at [439, 159] on input "4" at bounding box center [377, 162] width 143 height 17
click at [439, 159] on input "5" at bounding box center [377, 162] width 143 height 17
click at [439, 167] on input "4" at bounding box center [377, 162] width 143 height 17
click at [439, 167] on input "3" at bounding box center [377, 162] width 143 height 17
click at [439, 167] on input "2" at bounding box center [377, 162] width 143 height 17
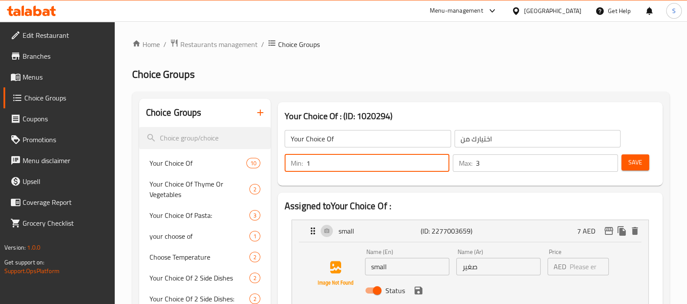
click at [439, 167] on input "1" at bounding box center [377, 162] width 143 height 17
click at [439, 157] on input "2" at bounding box center [377, 162] width 143 height 17
click at [439, 157] on input "3" at bounding box center [377, 162] width 143 height 17
click at [441, 164] on input "2" at bounding box center [377, 162] width 143 height 17
type input "1"
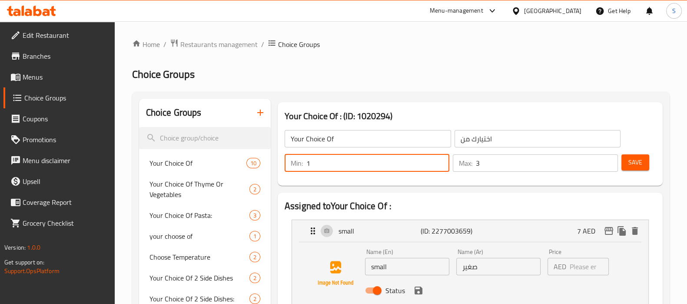
click at [441, 164] on input "1" at bounding box center [377, 162] width 143 height 17
click at [607, 167] on input "2" at bounding box center [547, 162] width 142 height 17
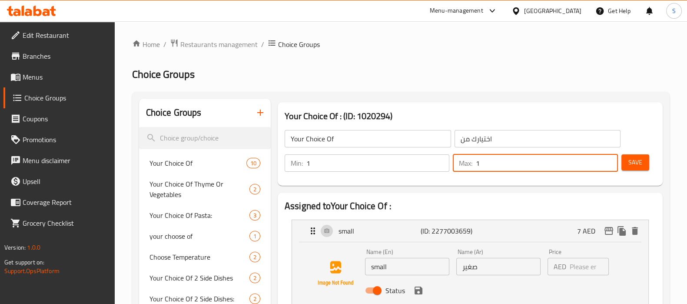
type input "1"
click at [607, 167] on input "1" at bounding box center [547, 162] width 142 height 17
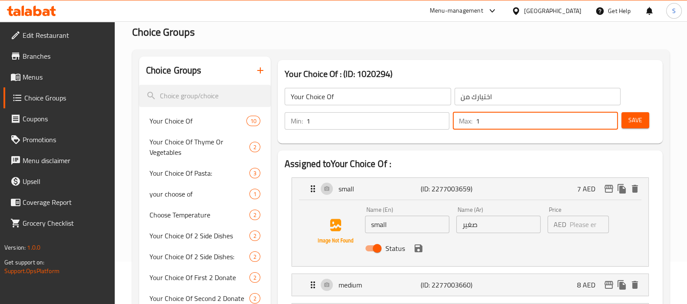
scroll to position [108, 0]
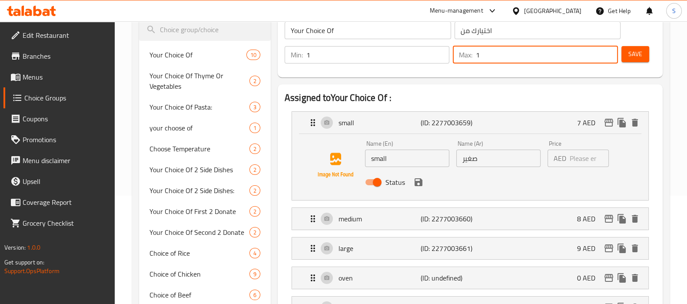
click at [391, 159] on input "small" at bounding box center [407, 157] width 84 height 17
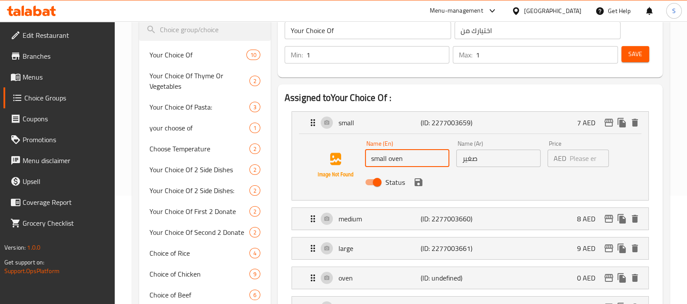
scroll to position [163, 0]
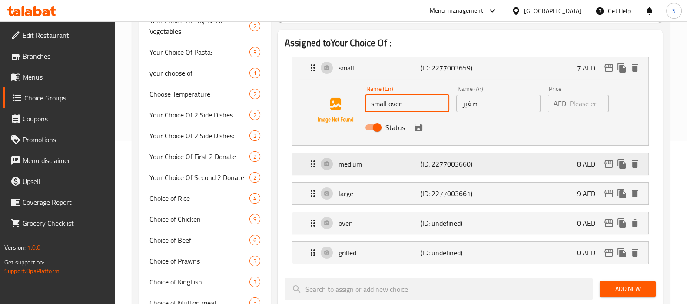
click at [497, 153] on div "medium (ID: 2277003660) 8 AED" at bounding box center [473, 164] width 330 height 22
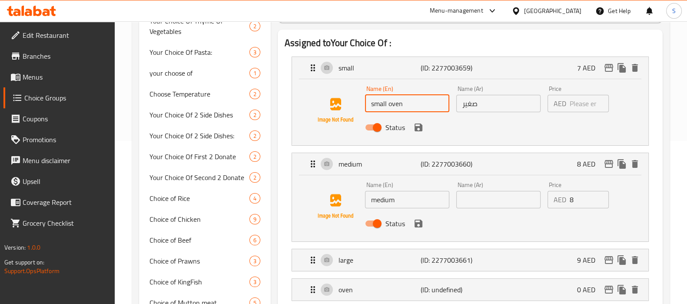
type input "small oven"
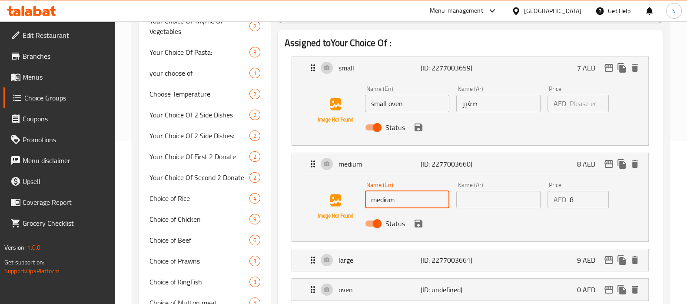
click at [409, 198] on input "medium" at bounding box center [407, 199] width 84 height 17
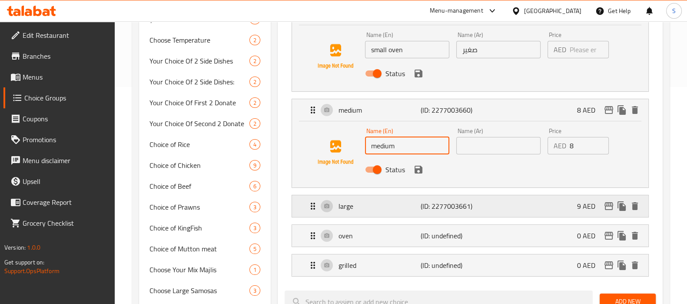
click at [498, 203] on div "large (ID: 2277003661) 9 AED" at bounding box center [473, 206] width 330 height 22
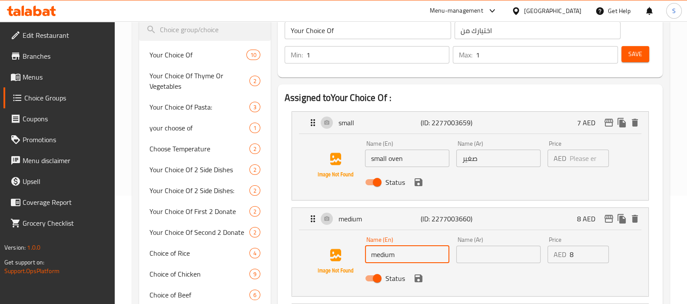
scroll to position [0, 0]
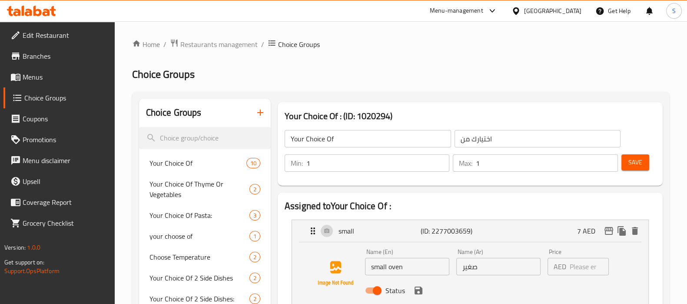
drag, startPoint x: 398, startPoint y: 23, endPoint x: 480, endPoint y: 63, distance: 91.7
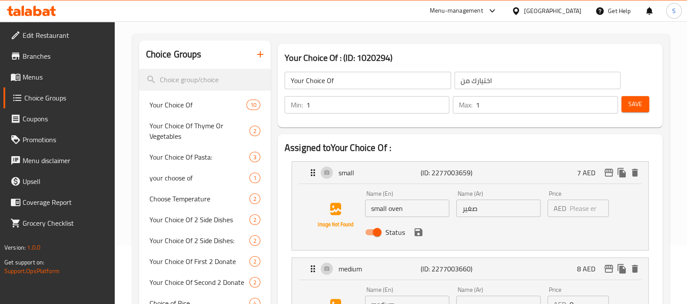
scroll to position [163, 0]
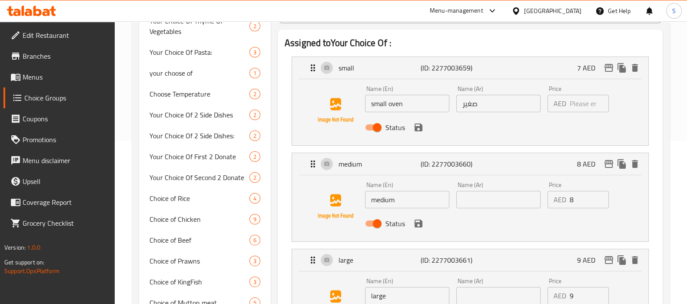
click at [415, 124] on icon "save" at bounding box center [418, 127] width 10 height 10
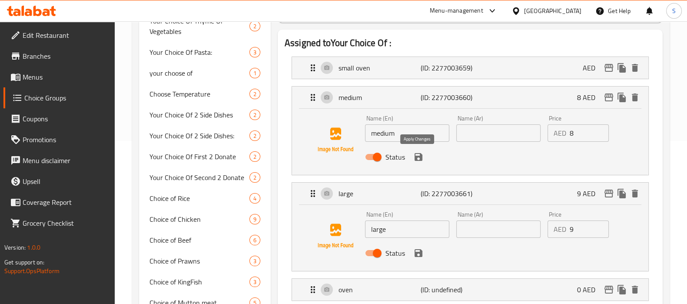
click at [416, 155] on icon "save" at bounding box center [418, 157] width 10 height 10
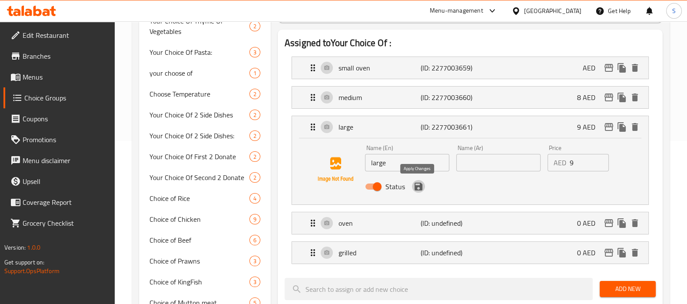
click at [418, 182] on icon "save" at bounding box center [418, 186] width 8 height 8
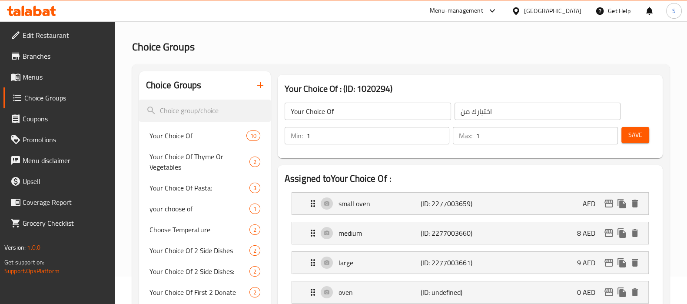
scroll to position [0, 0]
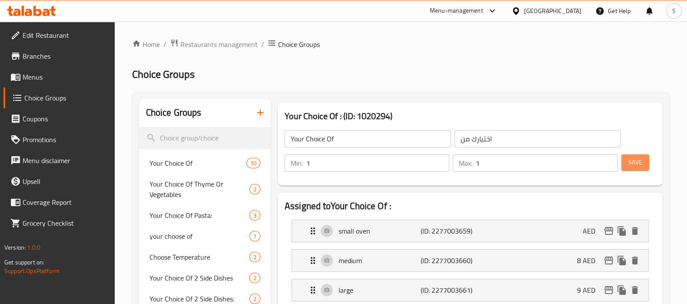
click at [627, 161] on button "Save" at bounding box center [635, 162] width 28 height 16
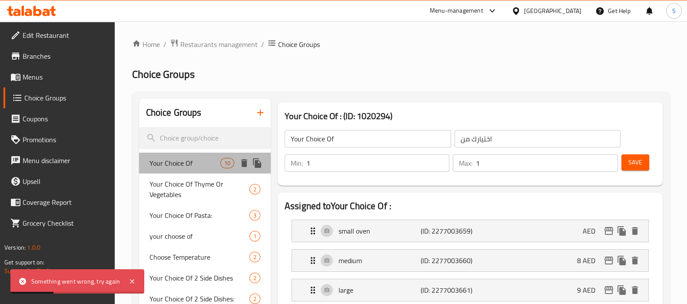
click at [213, 157] on div "Your Choice Of 10" at bounding box center [205, 162] width 132 height 21
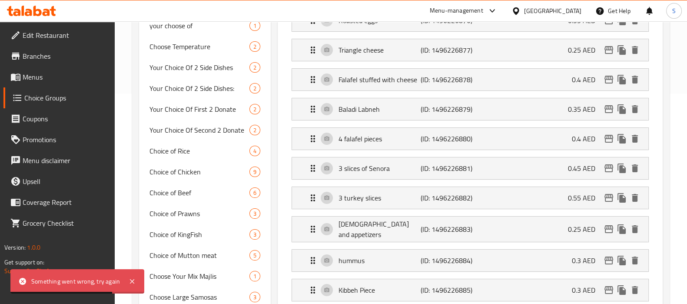
scroll to position [108, 0]
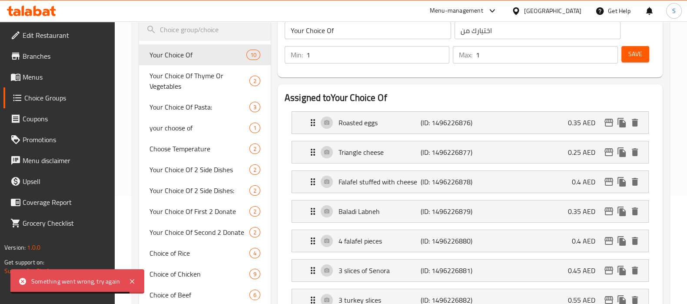
click at [632, 54] on span "Save" at bounding box center [635, 54] width 14 height 11
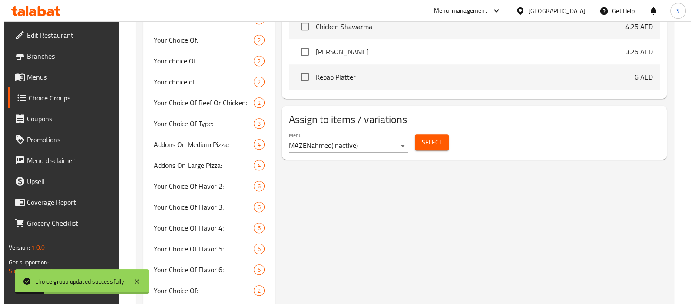
scroll to position [760, 0]
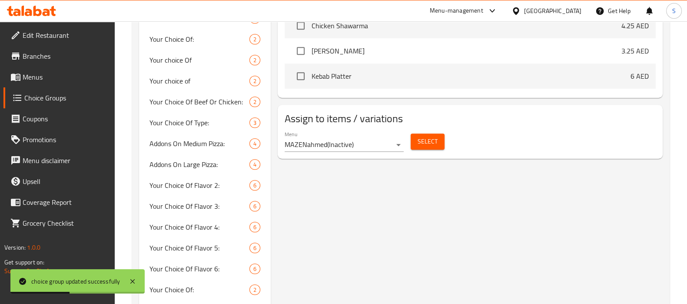
click at [424, 136] on span "Select" at bounding box center [427, 141] width 20 height 11
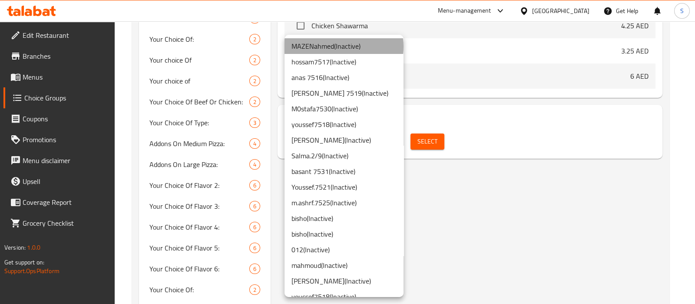
click at [344, 46] on li "MAZENahmed ( Inactive )" at bounding box center [343, 46] width 119 height 16
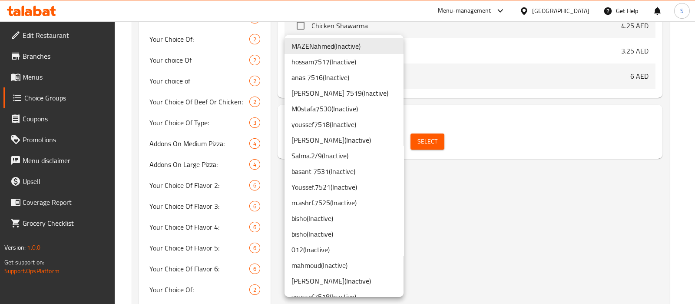
click at [452, 182] on div at bounding box center [347, 152] width 695 height 304
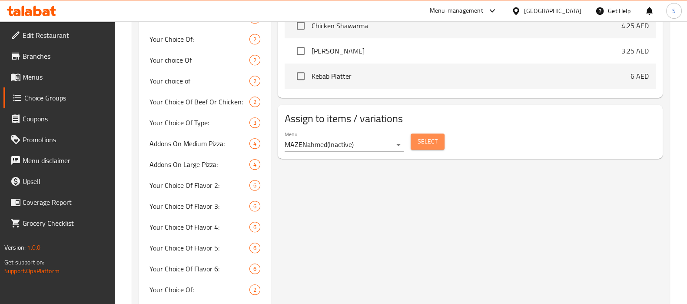
click at [427, 136] on span "Select" at bounding box center [427, 141] width 20 height 11
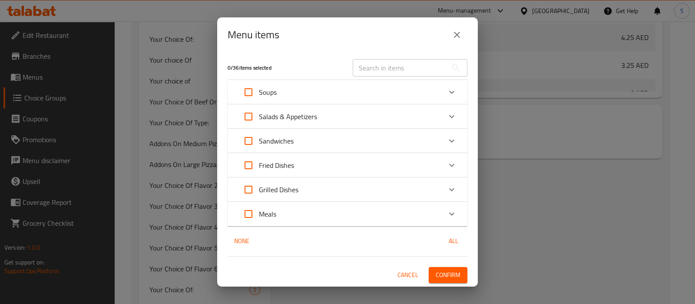
click at [247, 93] on input "Expand" at bounding box center [248, 92] width 21 height 21
checkbox input "true"
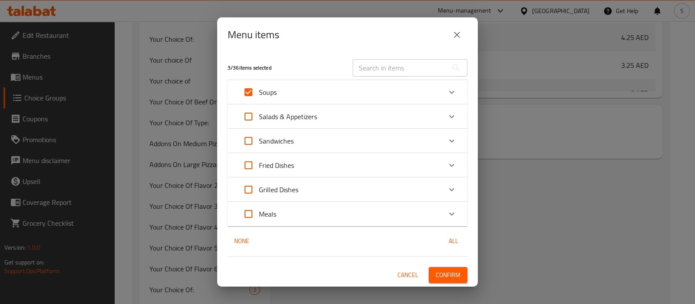
click at [305, 88] on div "Soups" at bounding box center [339, 92] width 203 height 21
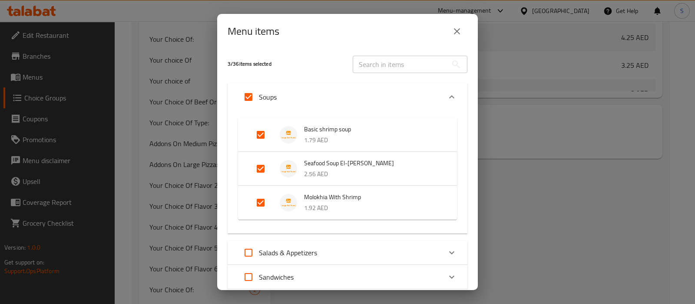
click at [243, 95] on input "Expand" at bounding box center [248, 96] width 21 height 21
checkbox input "false"
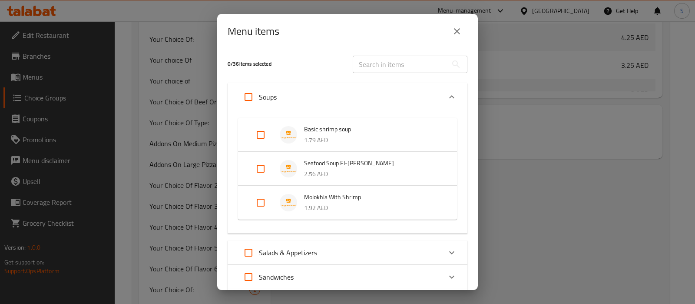
click at [243, 95] on input "Expand" at bounding box center [248, 96] width 21 height 21
checkbox input "true"
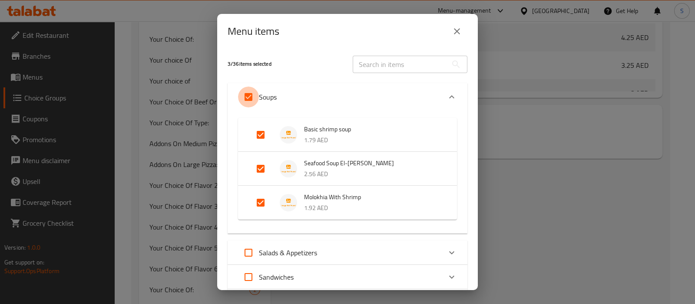
click at [243, 95] on input "Expand" at bounding box center [248, 96] width 21 height 21
checkbox input "false"
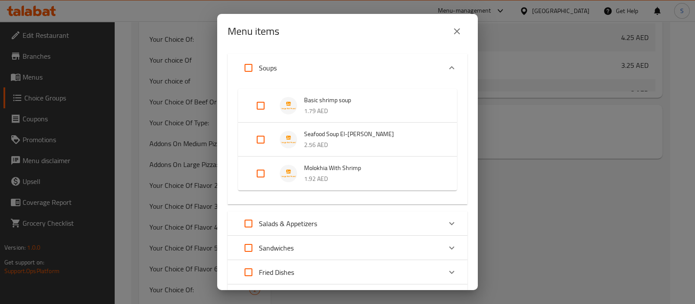
scroll to position [54, 0]
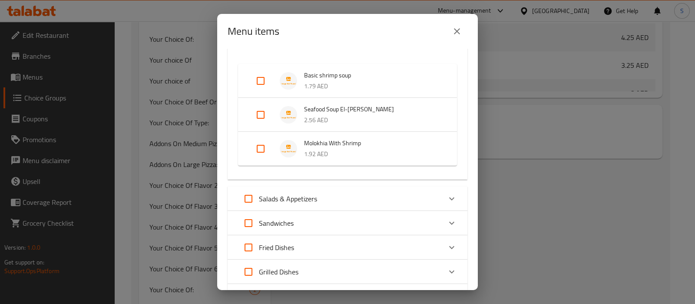
click at [260, 112] on input "Expand" at bounding box center [260, 114] width 21 height 21
checkbox input "true"
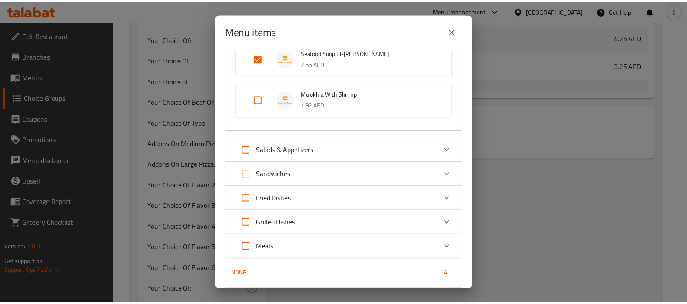
scroll to position [146, 0]
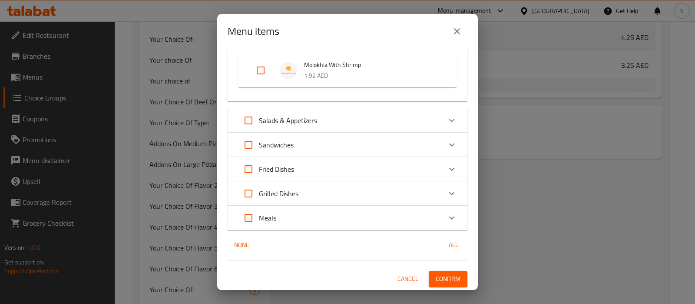
click at [437, 273] on span "Confirm" at bounding box center [448, 278] width 25 height 11
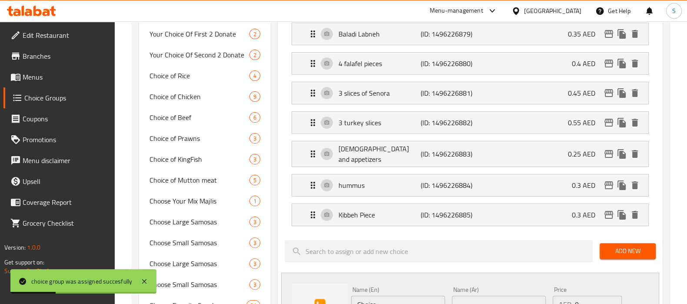
scroll to position [163, 0]
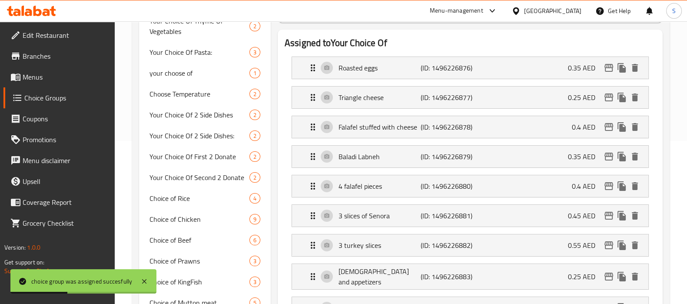
click at [39, 73] on span "Menus" at bounding box center [65, 77] width 85 height 10
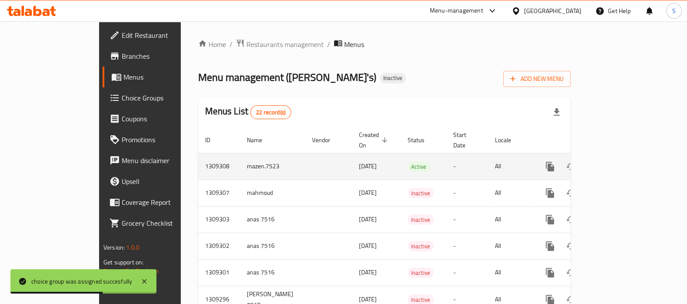
click at [618, 161] on icon "enhanced table" at bounding box center [612, 166] width 10 height 10
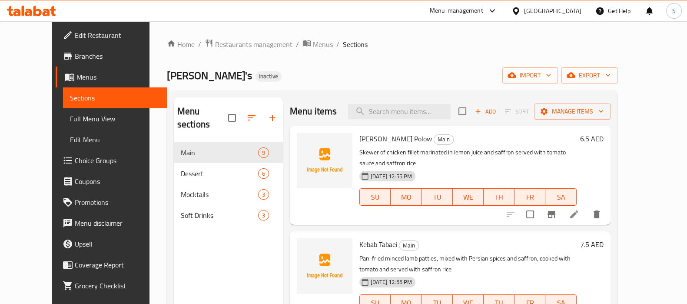
click at [76, 81] on span "Menus" at bounding box center [117, 77] width 83 height 10
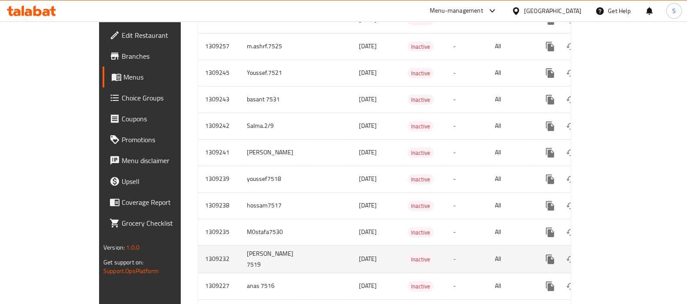
scroll to position [446, 0]
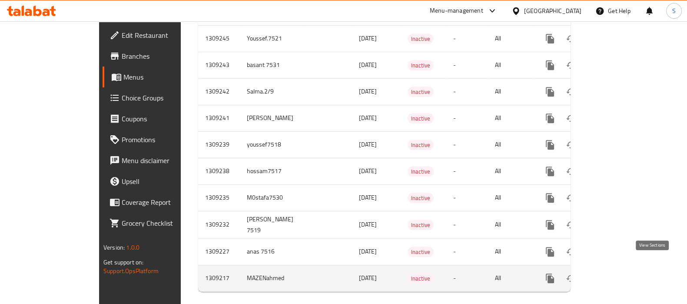
click at [618, 273] on icon "enhanced table" at bounding box center [612, 278] width 10 height 10
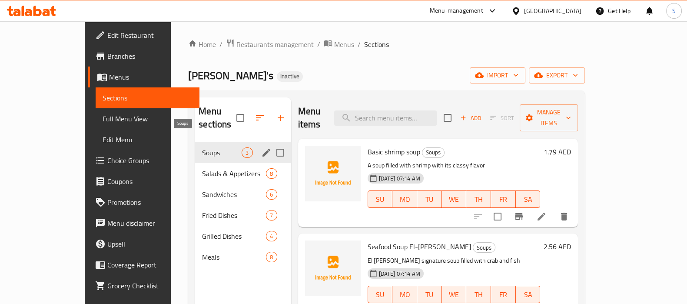
click at [202, 147] on span "Soups" at bounding box center [222, 152] width 40 height 10
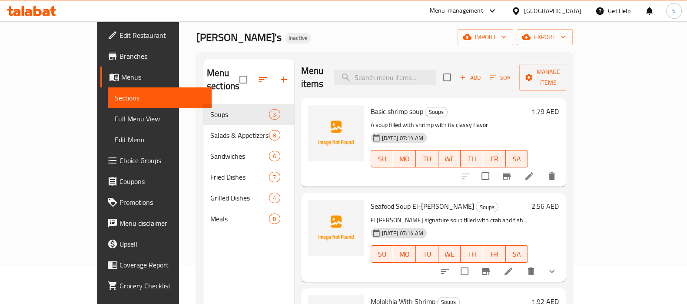
scroll to position [122, 0]
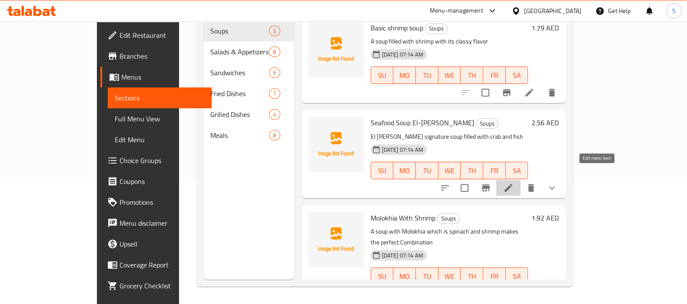
click at [513, 182] on icon at bounding box center [508, 187] width 10 height 10
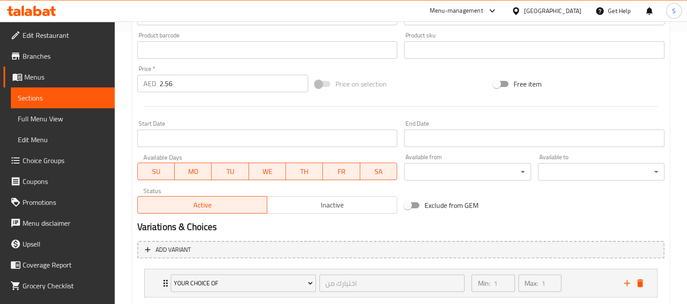
scroll to position [324, 0]
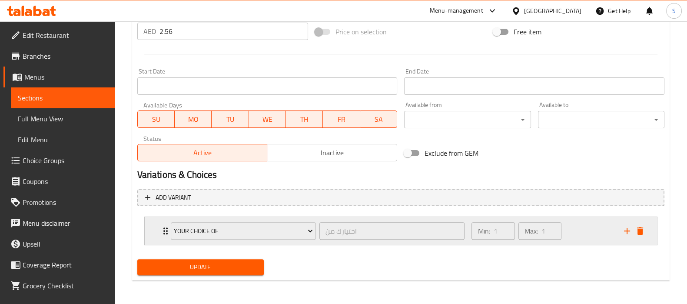
click at [575, 235] on div "Min: 1 ​ Max: 1 ​" at bounding box center [542, 231] width 152 height 28
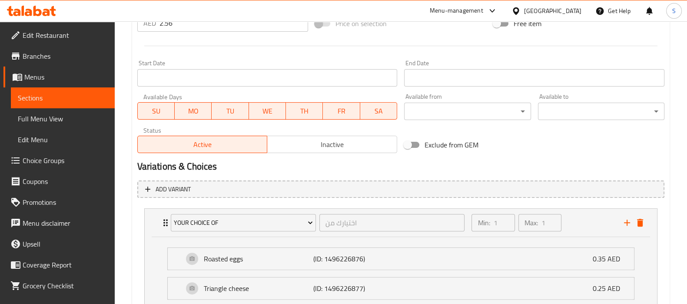
scroll to position [255, 0]
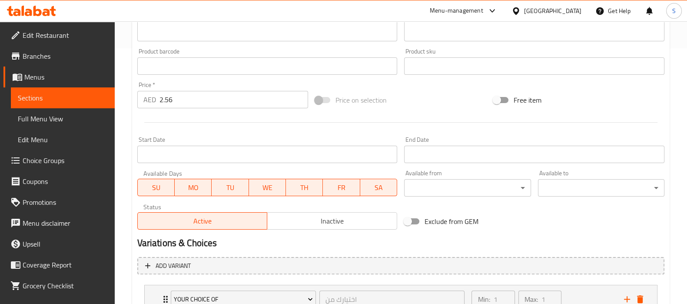
click at [165, 101] on input "2.56" at bounding box center [233, 99] width 149 height 17
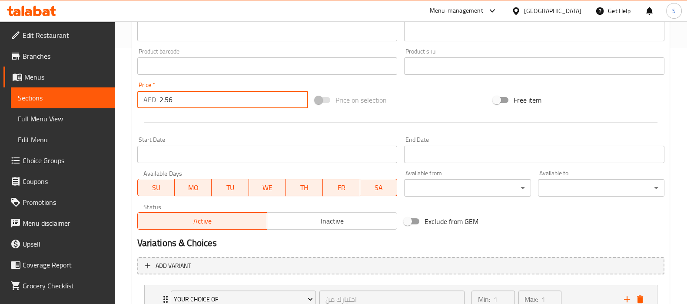
click at [165, 101] on input "2.56" at bounding box center [233, 99] width 149 height 17
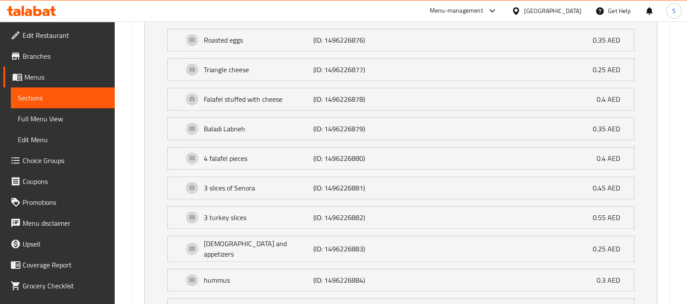
scroll to position [635, 0]
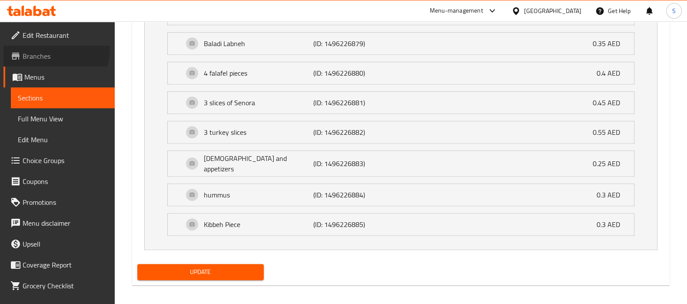
click at [39, 47] on link "Branches" at bounding box center [58, 56] width 111 height 21
